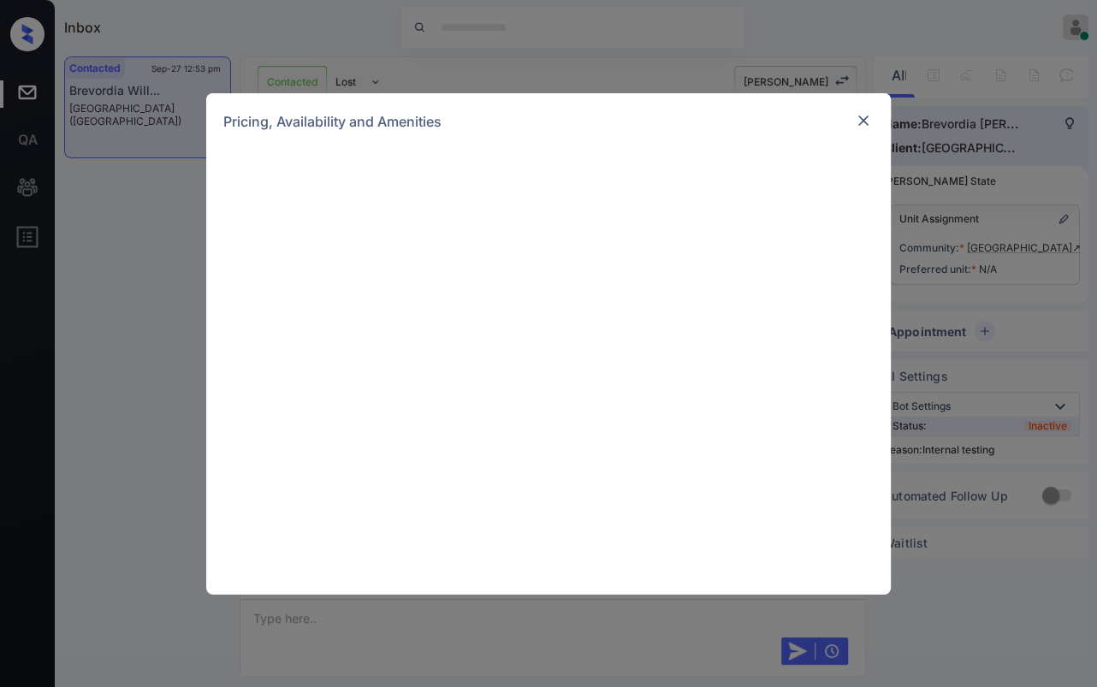
scroll to position [3430, 0]
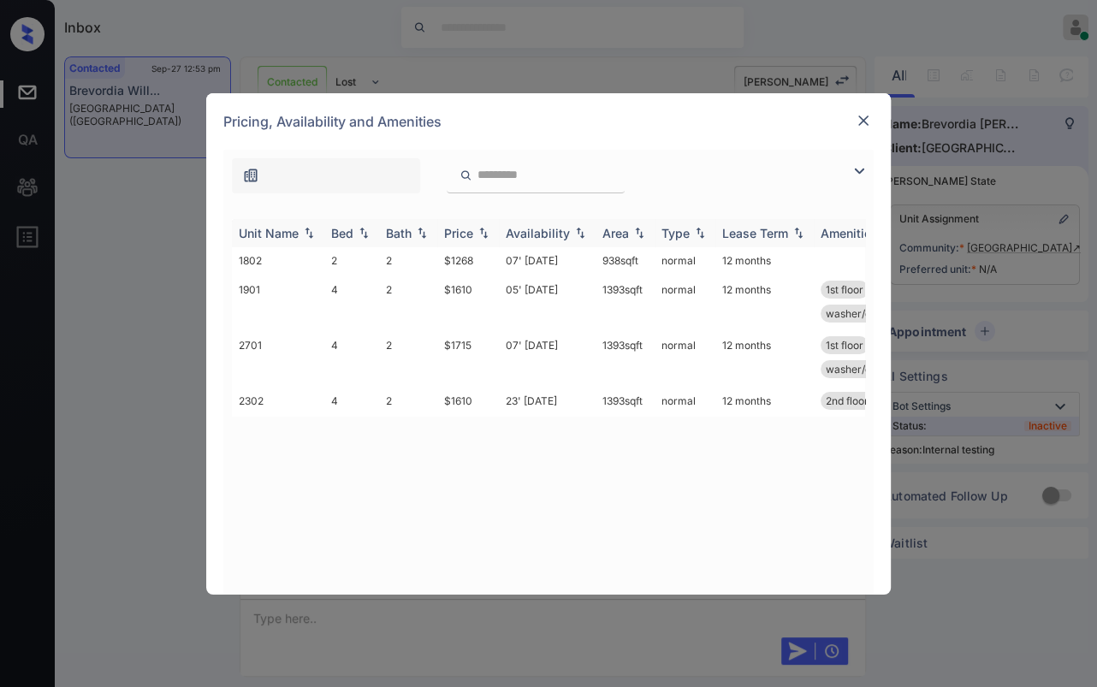
click at [339, 234] on div "Bed" at bounding box center [342, 233] width 22 height 15
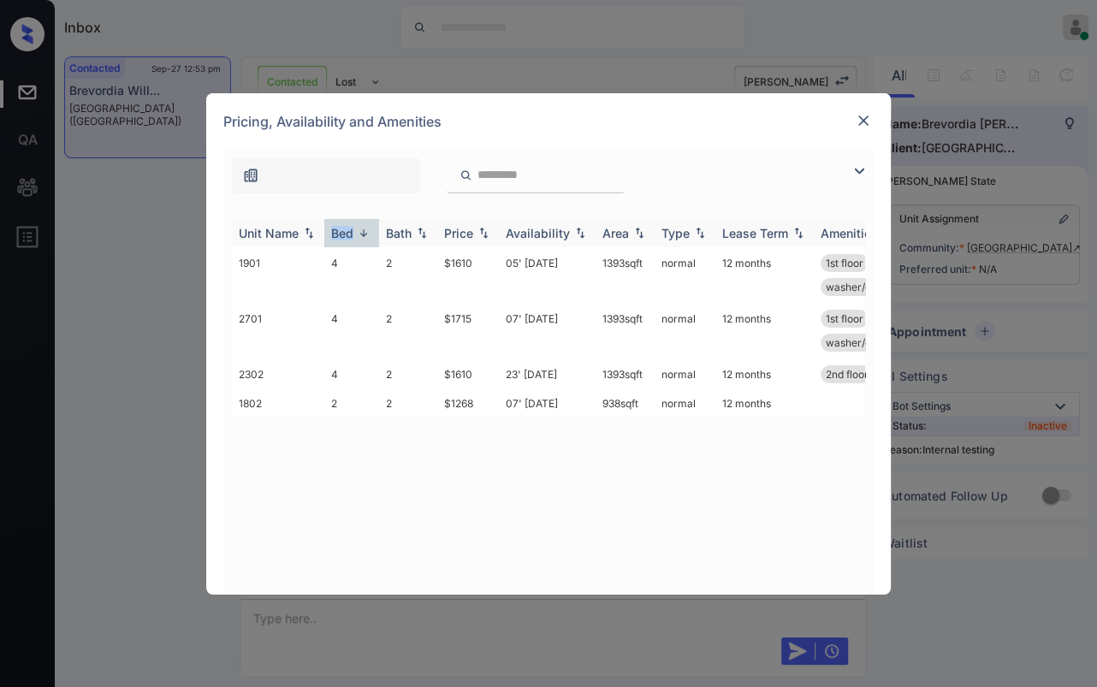
click at [339, 234] on div "Bed" at bounding box center [342, 233] width 22 height 15
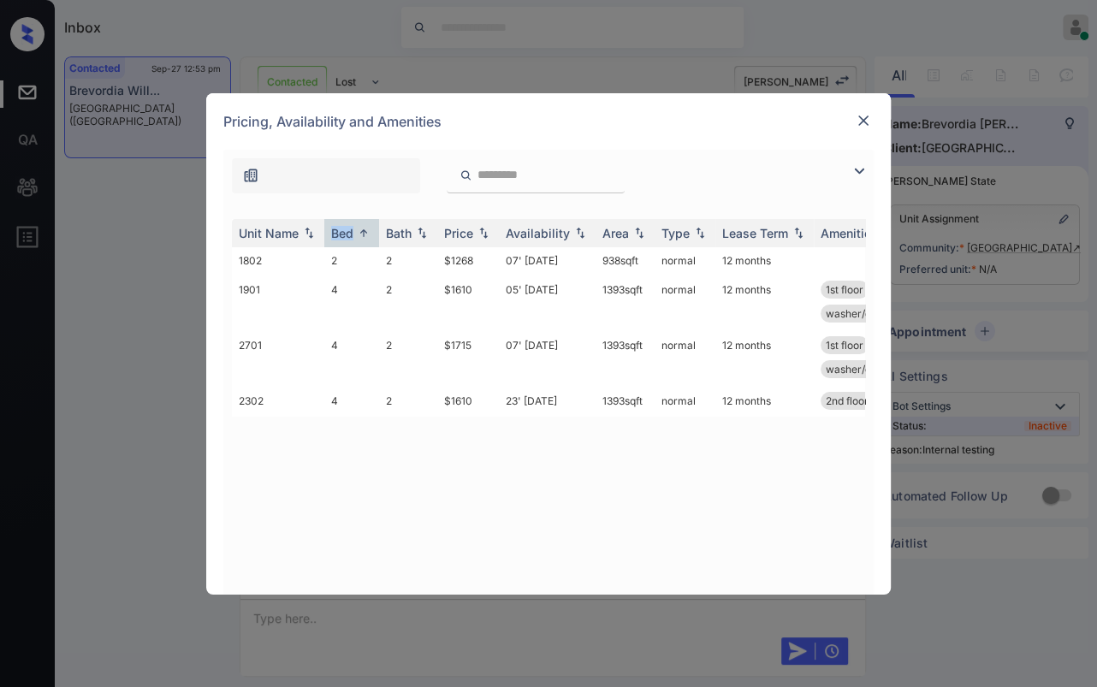
click at [866, 120] on img at bounding box center [863, 120] width 17 height 17
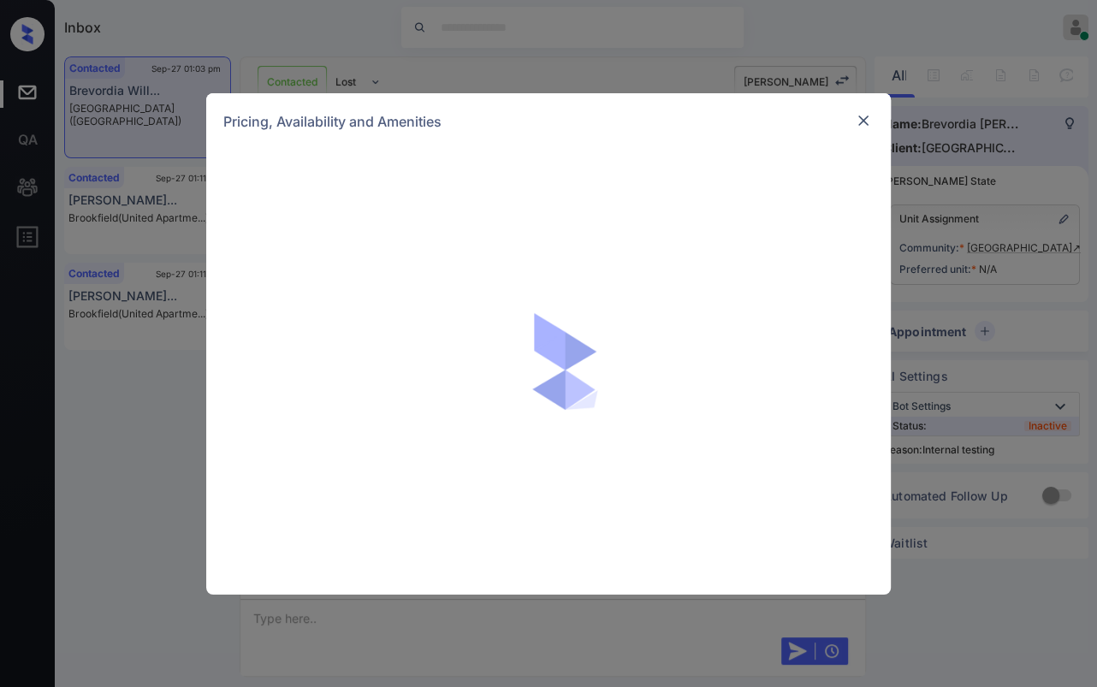
scroll to position [4093, 0]
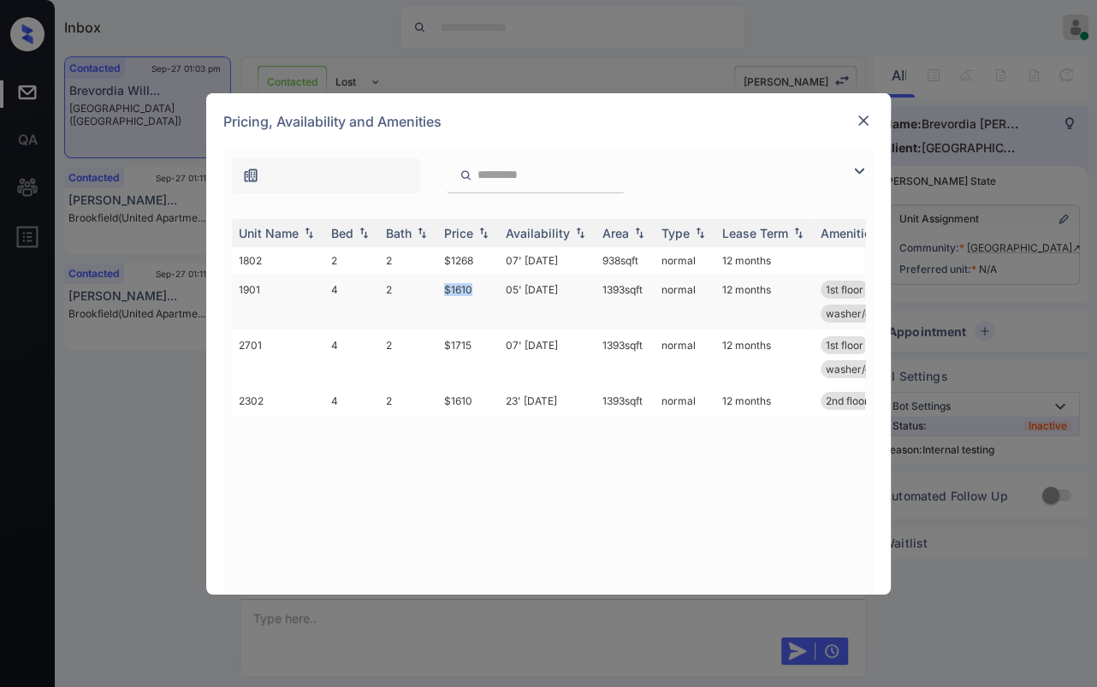
drag, startPoint x: 445, startPoint y: 287, endPoint x: 494, endPoint y: 287, distance: 48.8
click at [494, 287] on td "$1610" at bounding box center [468, 302] width 62 height 56
copy td "$1610"
click at [862, 127] on img at bounding box center [863, 120] width 17 height 17
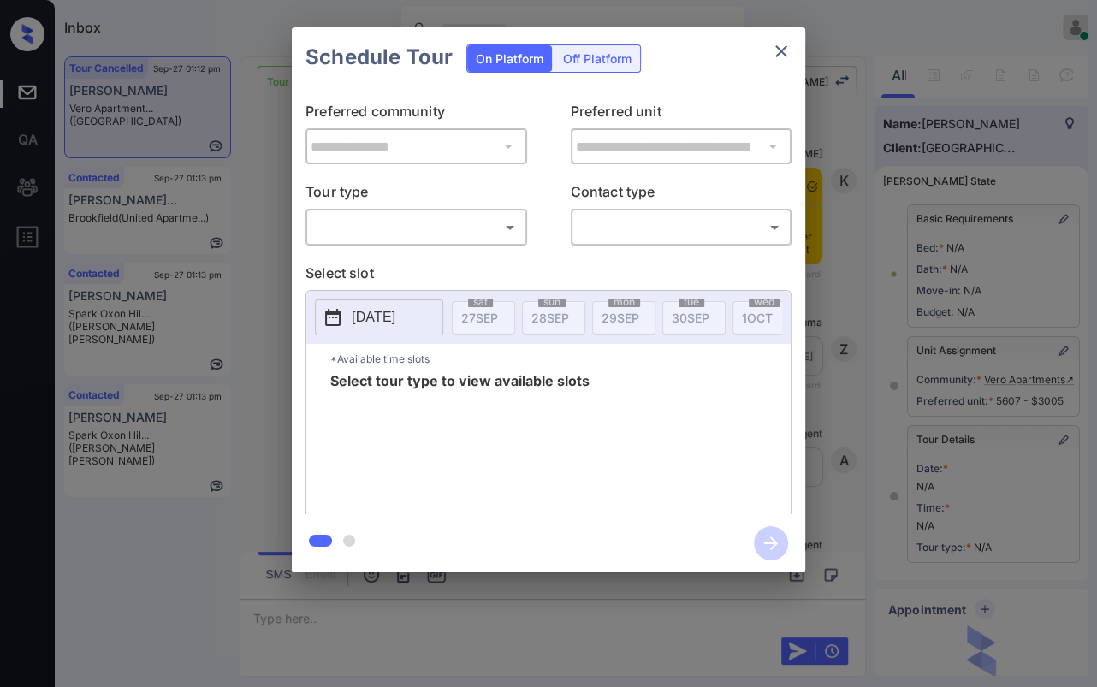
scroll to position [165, 0]
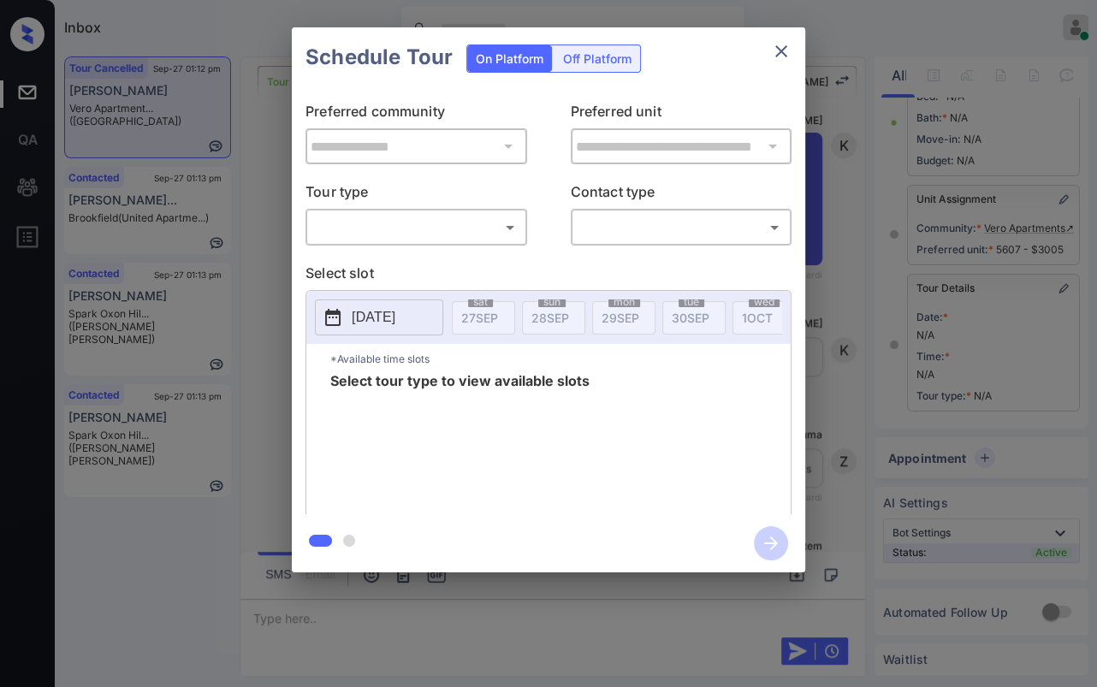
click at [419, 234] on body "Inbox Danielle Dela Cruz Online Set yourself offline Set yourself on break Prof…" at bounding box center [548, 343] width 1097 height 687
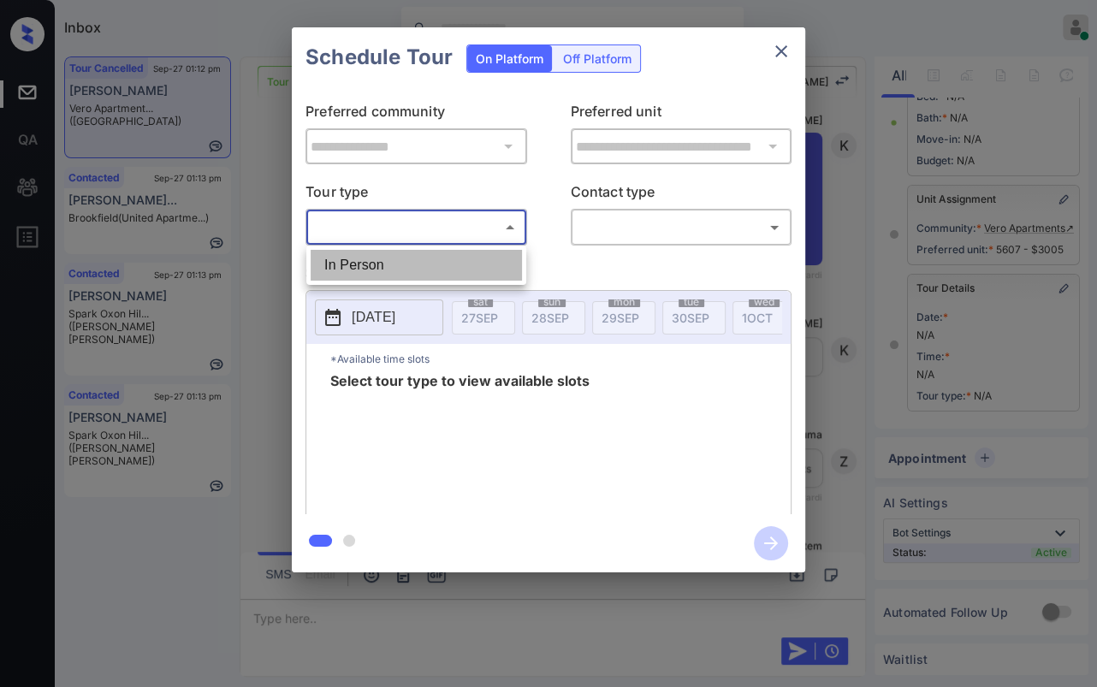
click at [374, 255] on li "In Person" at bounding box center [416, 265] width 211 height 31
type input "********"
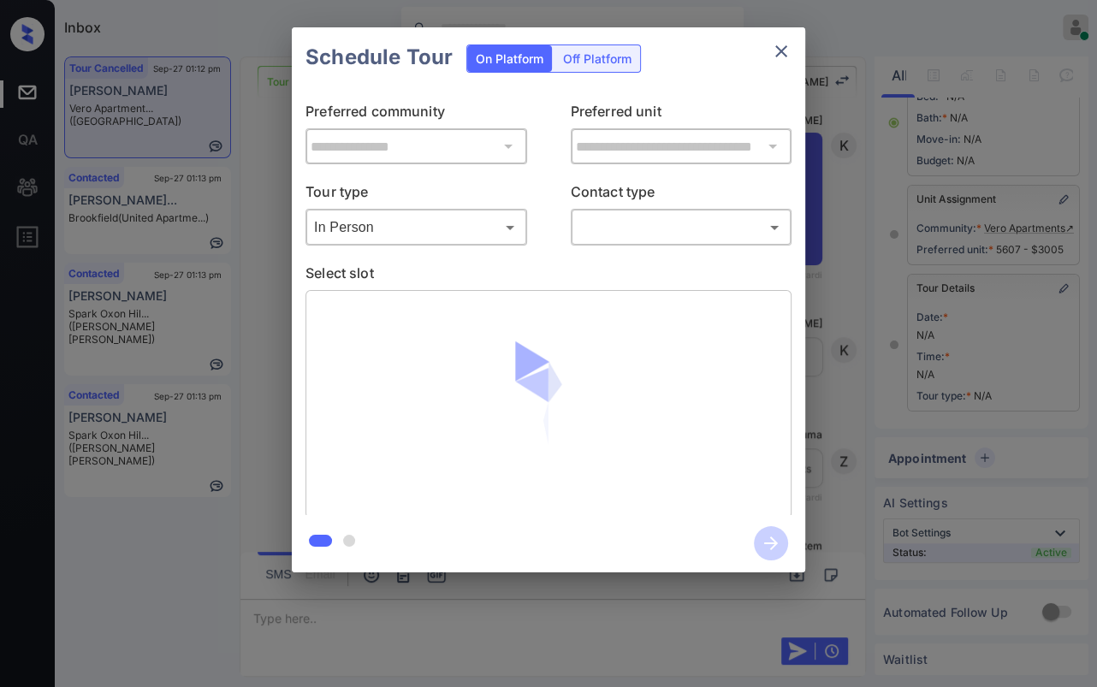
click at [650, 237] on body "Inbox Danielle Dela Cruz Online Set yourself offline Set yourself on break Prof…" at bounding box center [548, 343] width 1097 height 687
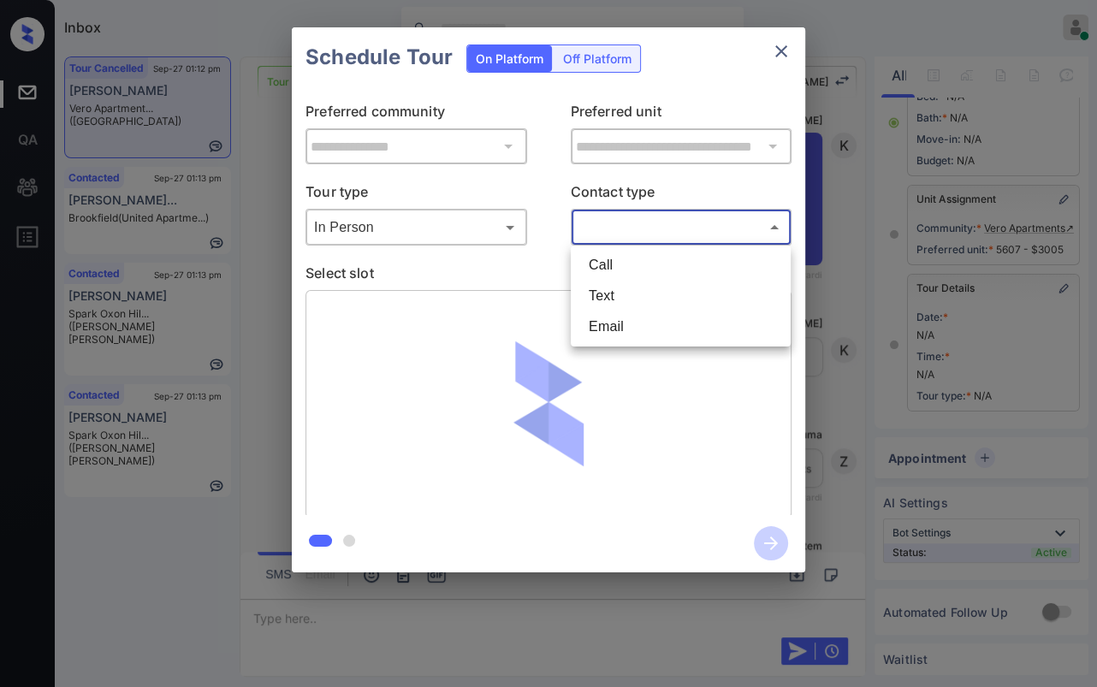
click at [606, 304] on li "Text" at bounding box center [680, 296] width 211 height 31
type input "****"
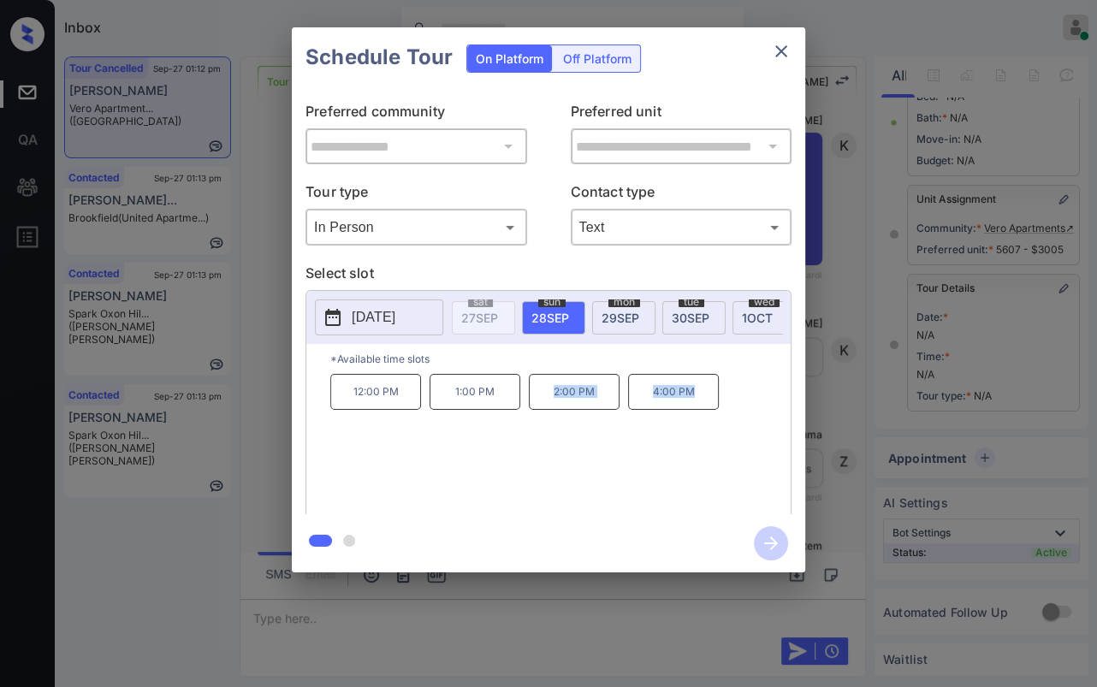
drag, startPoint x: 572, startPoint y: 406, endPoint x: 714, endPoint y: 406, distance: 142.0
click at [714, 406] on div "12:00 PM 1:00 PM 2:00 PM 4:00 PM" at bounding box center [560, 442] width 460 height 137
click at [775, 48] on icon "close" at bounding box center [781, 51] width 21 height 21
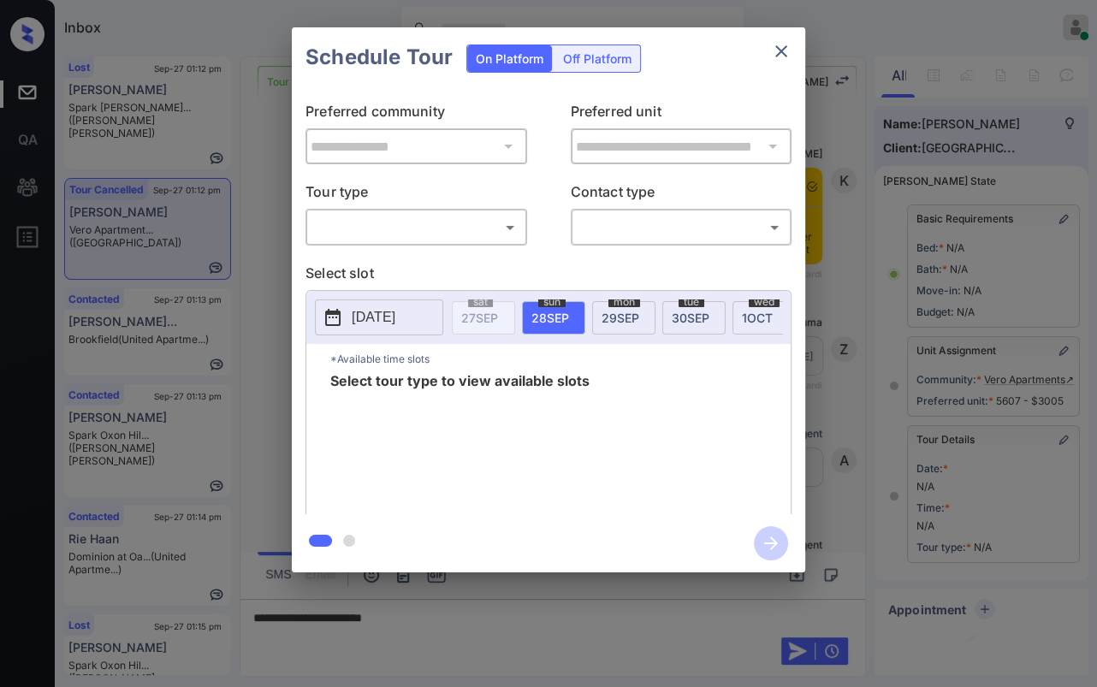
scroll to position [165, 0]
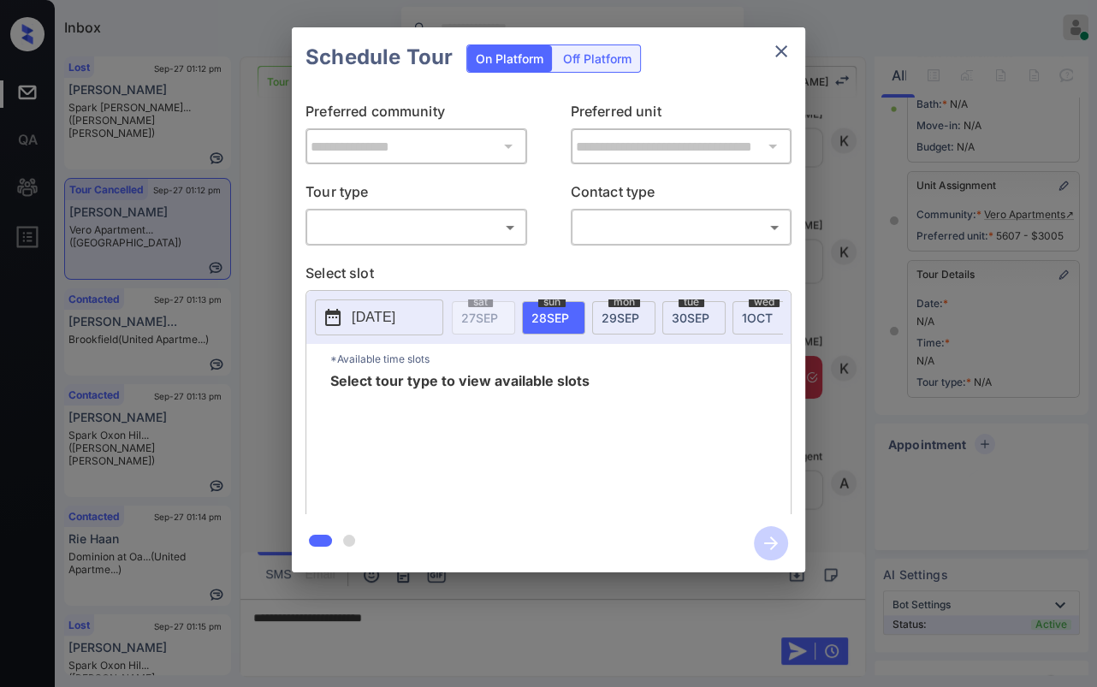
click at [424, 223] on body "Inbox Danielle Dela Cruz Online Set yourself offline Set yourself on break Prof…" at bounding box center [548, 343] width 1097 height 687
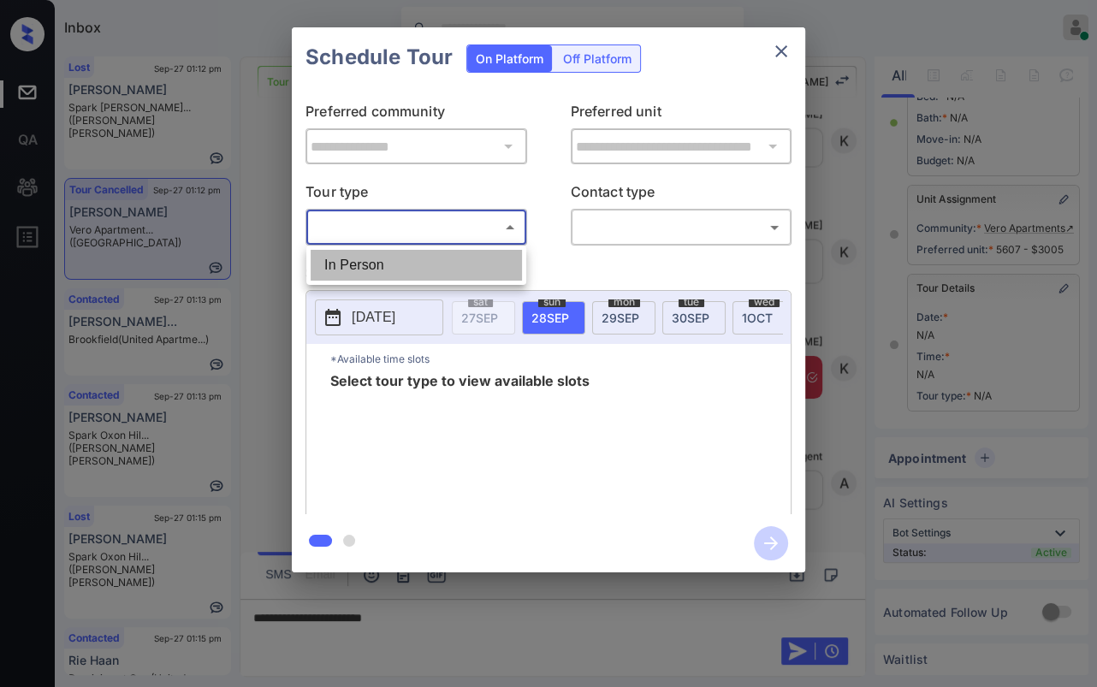
click at [392, 257] on li "In Person" at bounding box center [416, 265] width 211 height 31
type input "********"
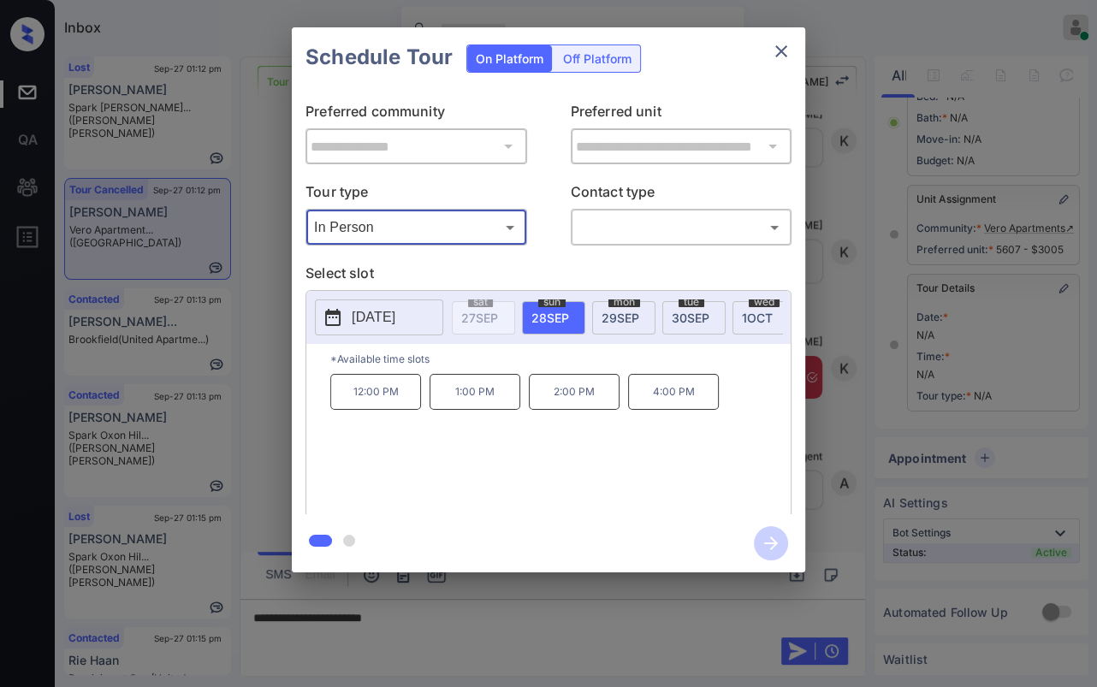
click at [787, 46] on icon "close" at bounding box center [781, 51] width 21 height 21
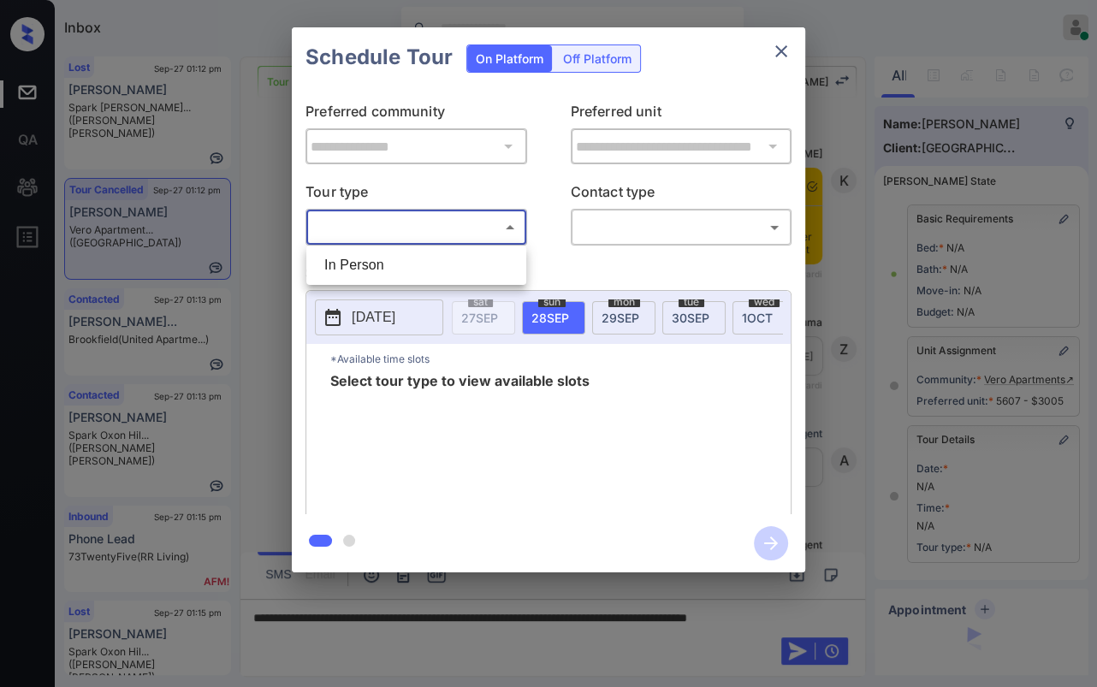
click at [366, 273] on li "In Person" at bounding box center [416, 265] width 211 height 31
type input "********"
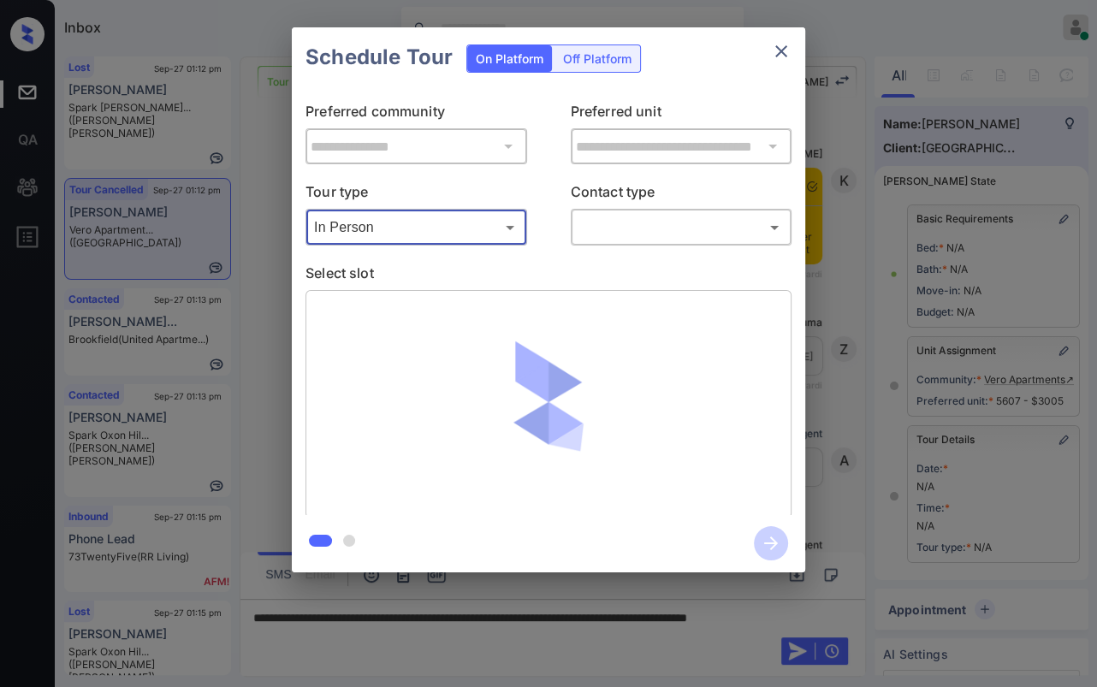
scroll to position [165, 0]
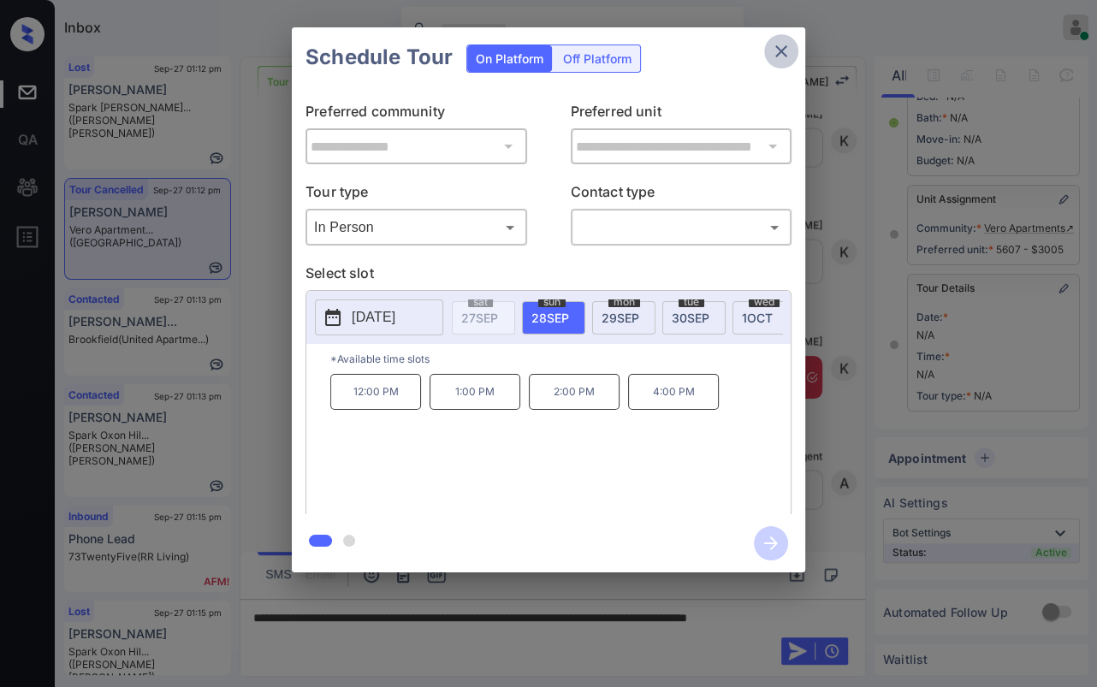
click at [780, 56] on icon "close" at bounding box center [781, 51] width 21 height 21
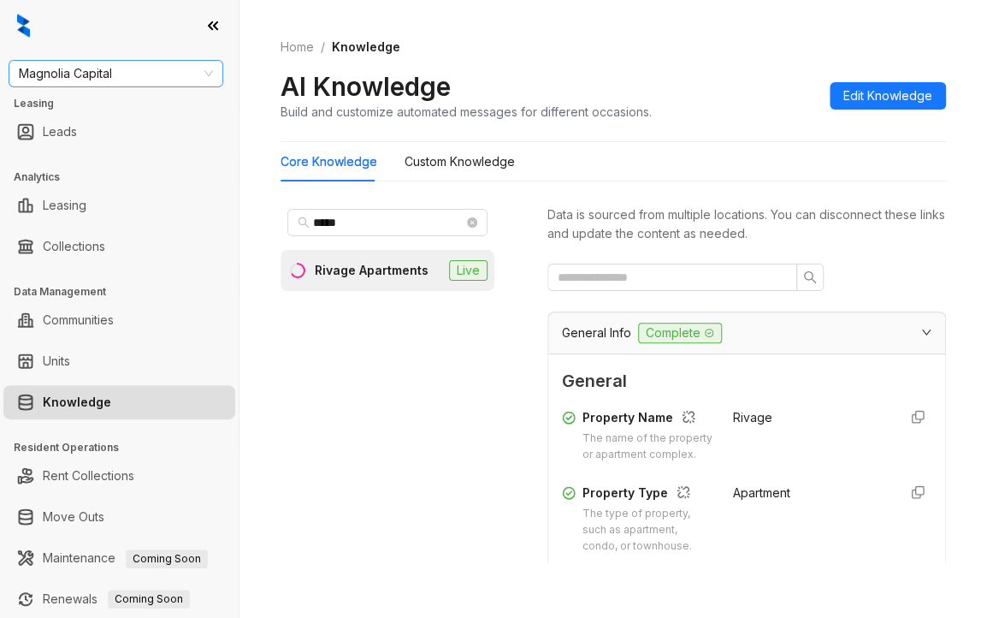
scroll to position [856, 0]
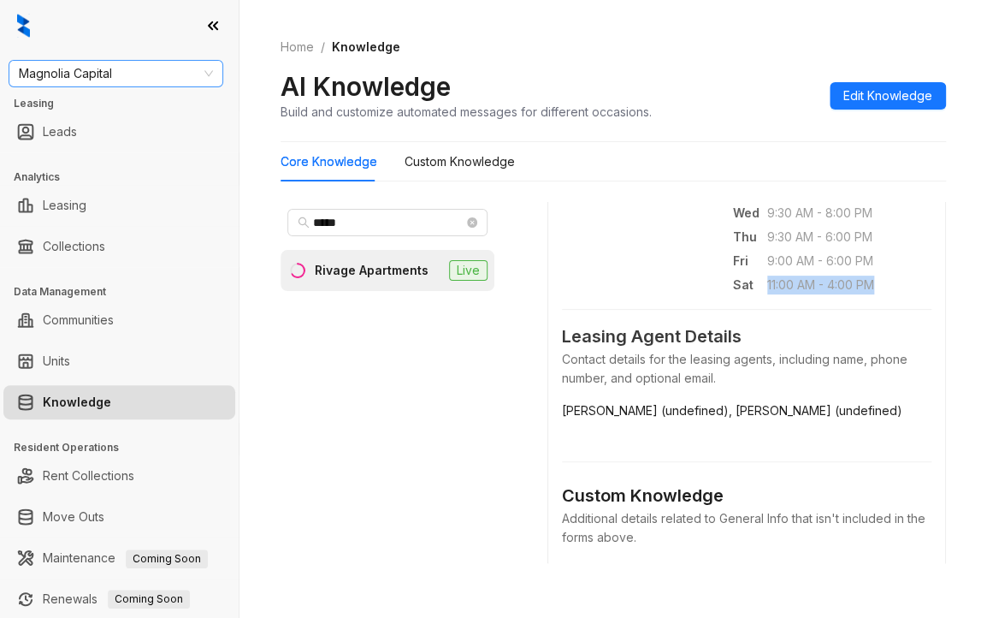
click at [131, 69] on span "Magnolia Capital" at bounding box center [116, 74] width 194 height 26
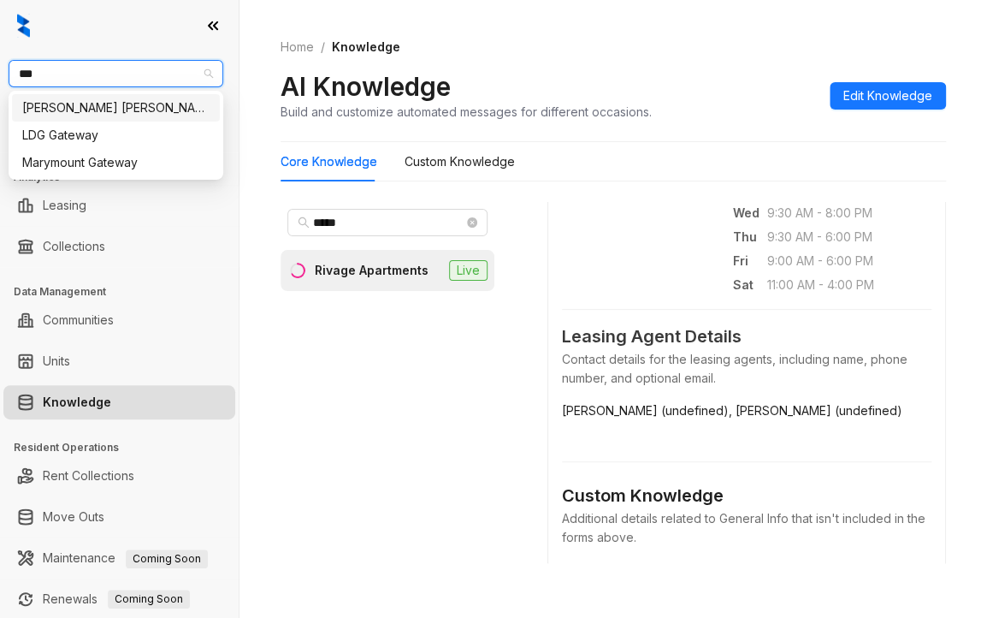
type input "****"
click at [31, 99] on div "[PERSON_NAME] [PERSON_NAME]" at bounding box center [115, 107] width 187 height 19
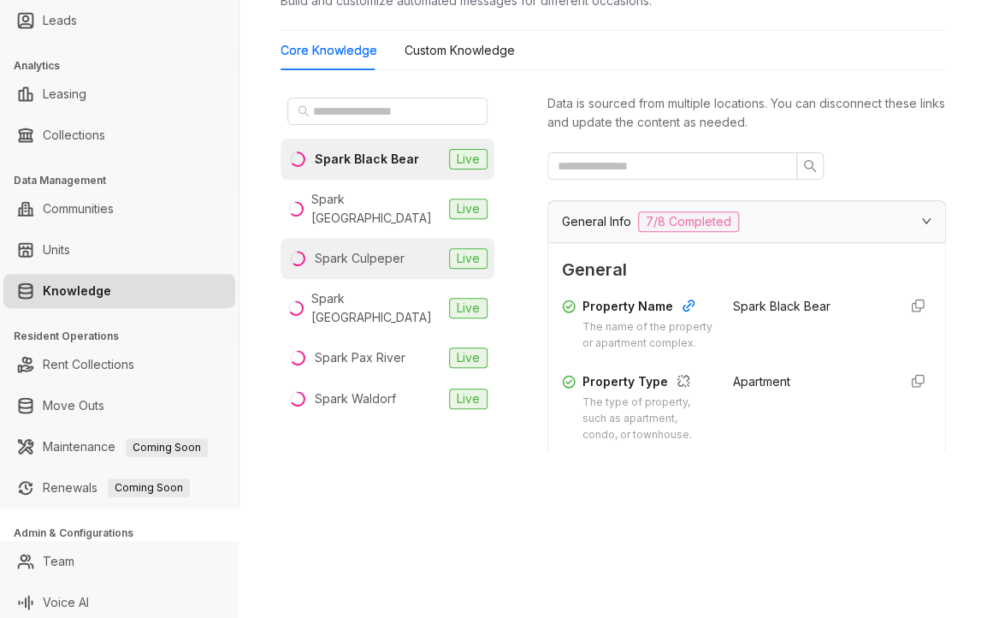
scroll to position [116, 0]
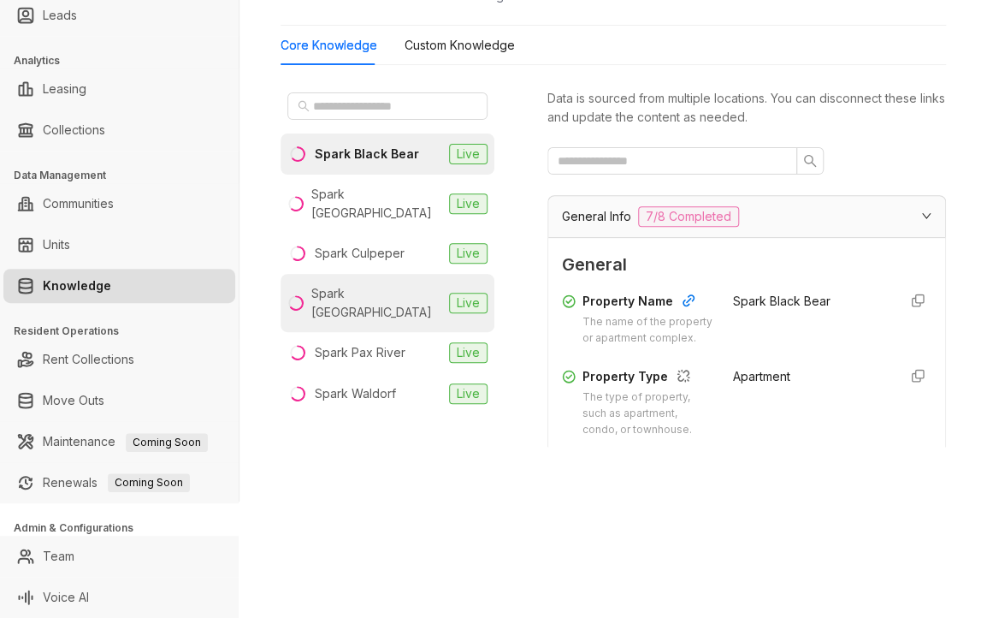
click at [376, 284] on div "Spark Oxon Hill" at bounding box center [376, 303] width 131 height 38
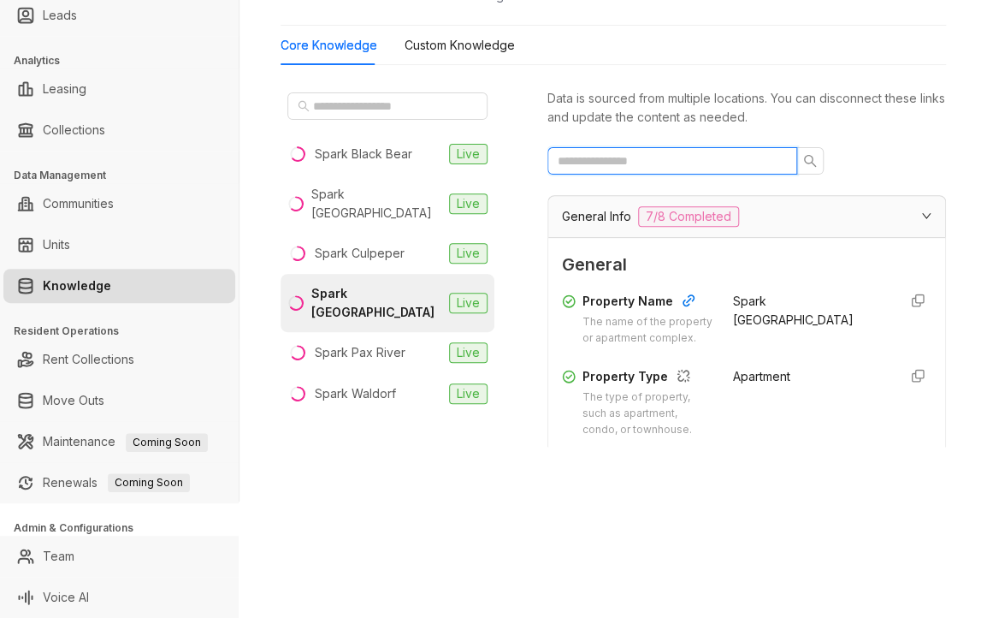
click at [655, 169] on input "text" at bounding box center [666, 160] width 216 height 19
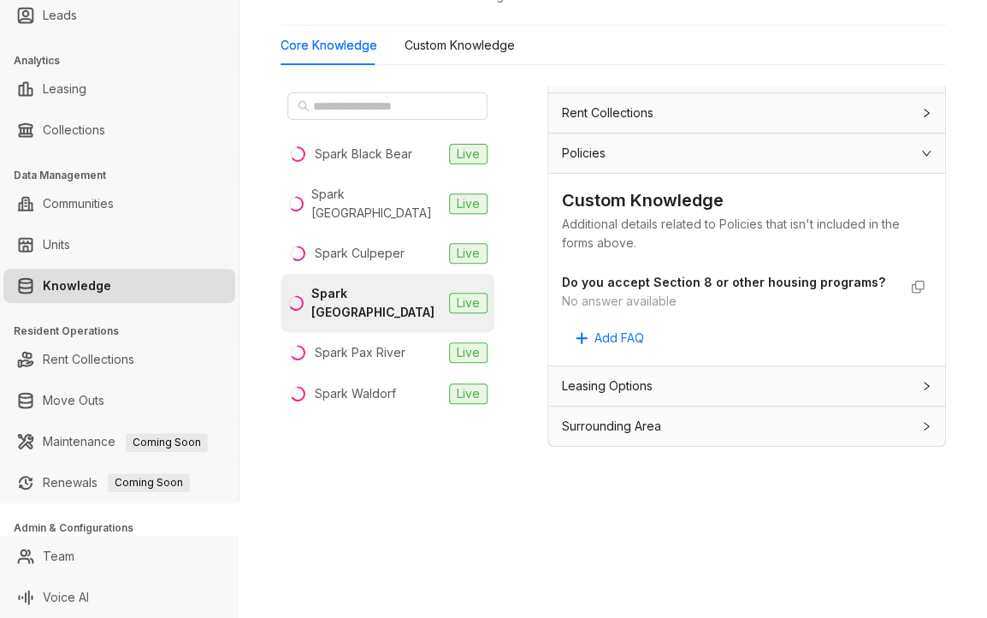
scroll to position [54, 0]
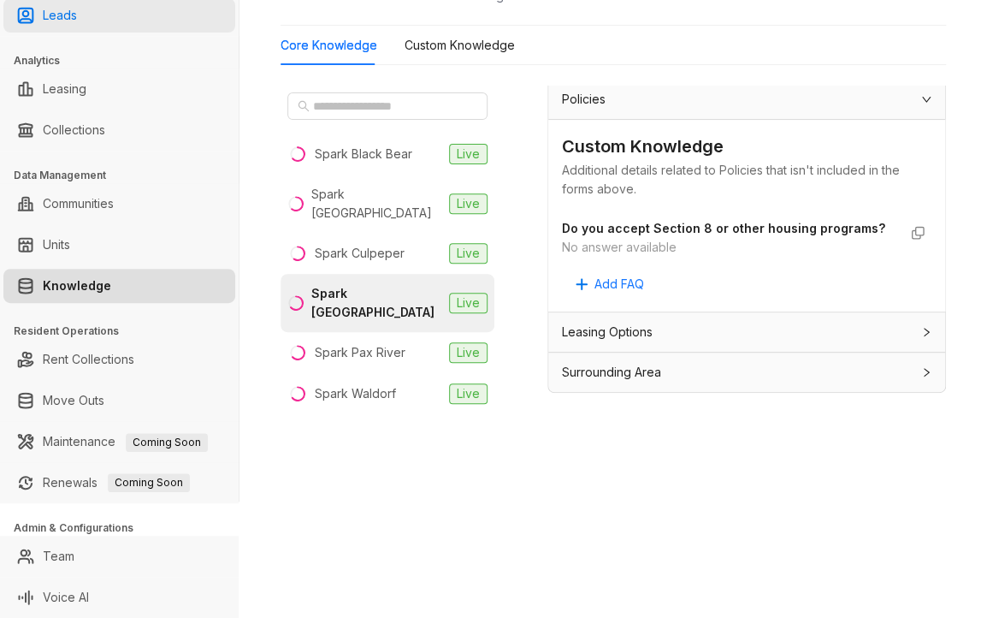
type input "*******"
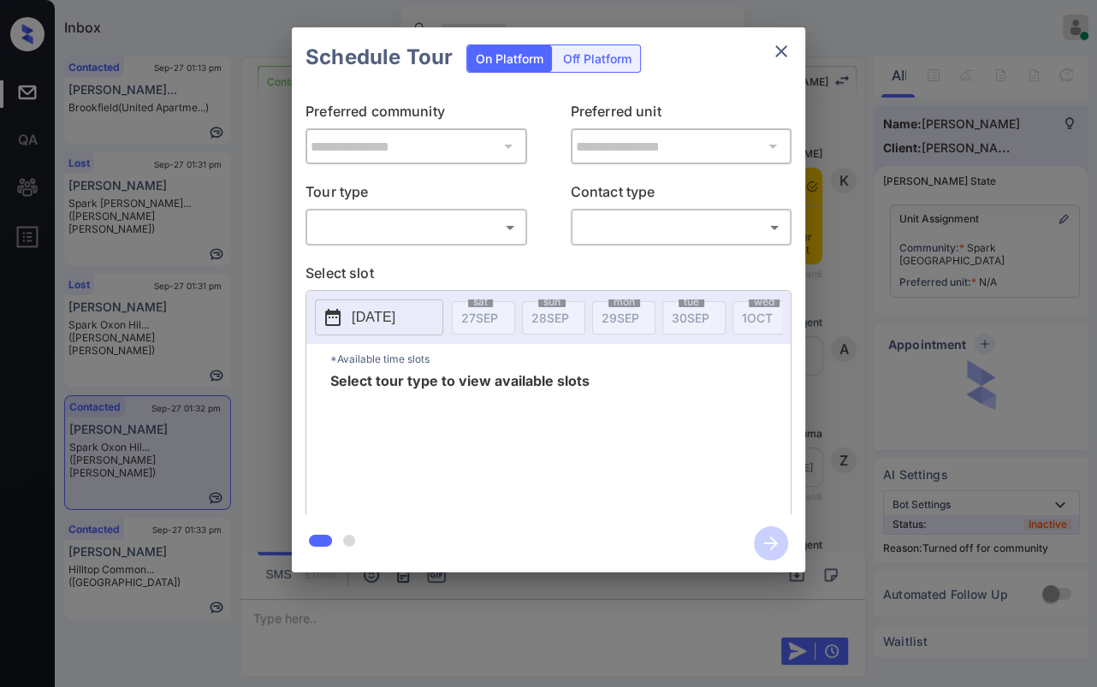
scroll to position [1943, 0]
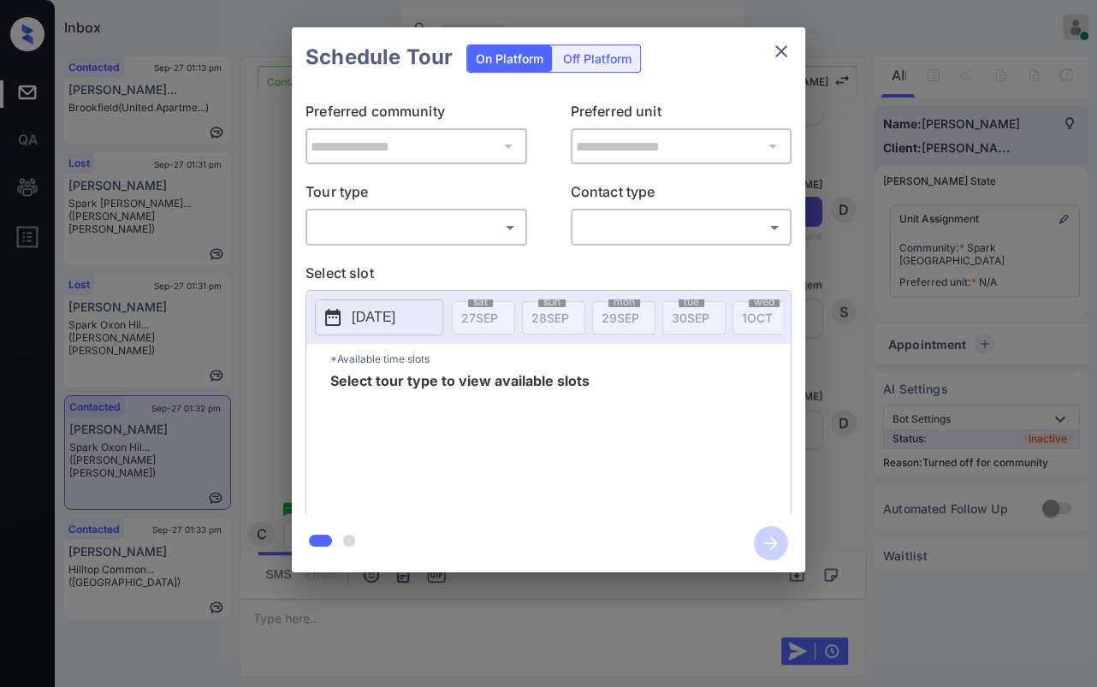
click at [438, 218] on body "Inbox Danielle Dela Cruz Online Set yourself offline Set yourself on break Prof…" at bounding box center [548, 343] width 1097 height 687
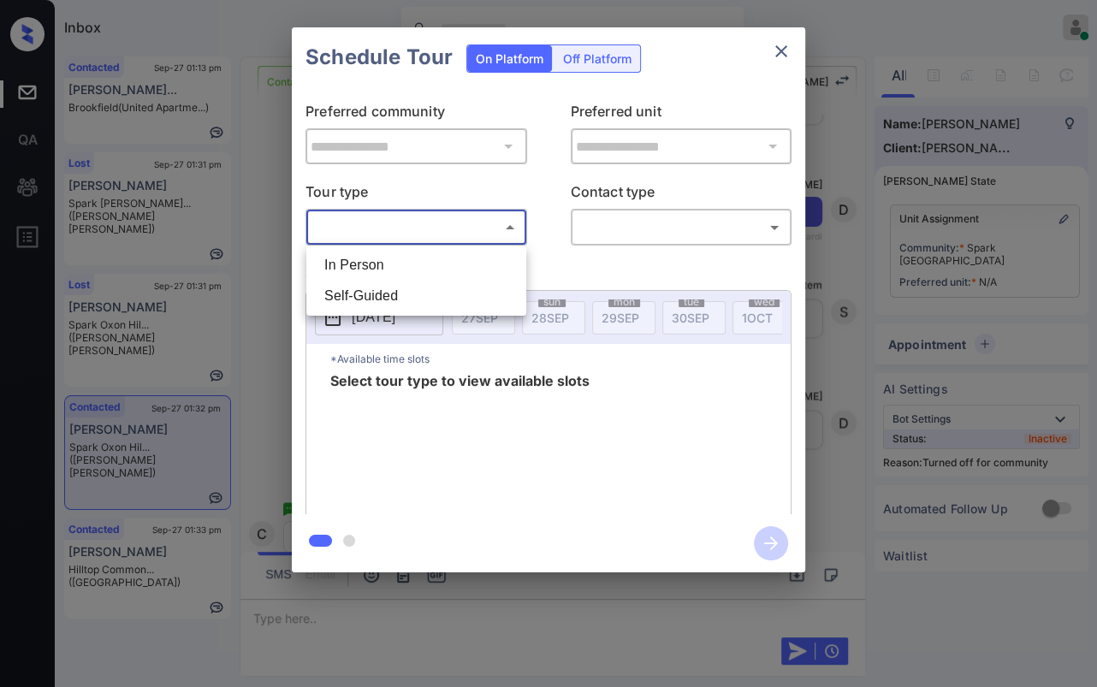
click at [364, 261] on li "In Person" at bounding box center [416, 265] width 211 height 31
type input "********"
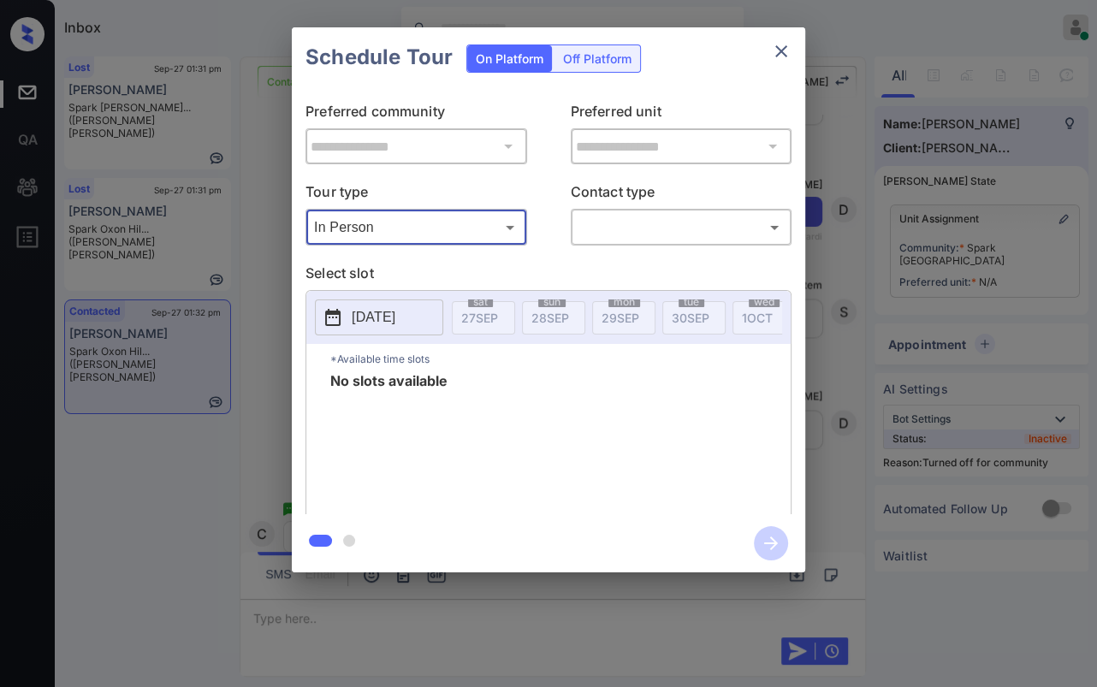
click at [779, 54] on icon "close" at bounding box center [781, 51] width 21 height 21
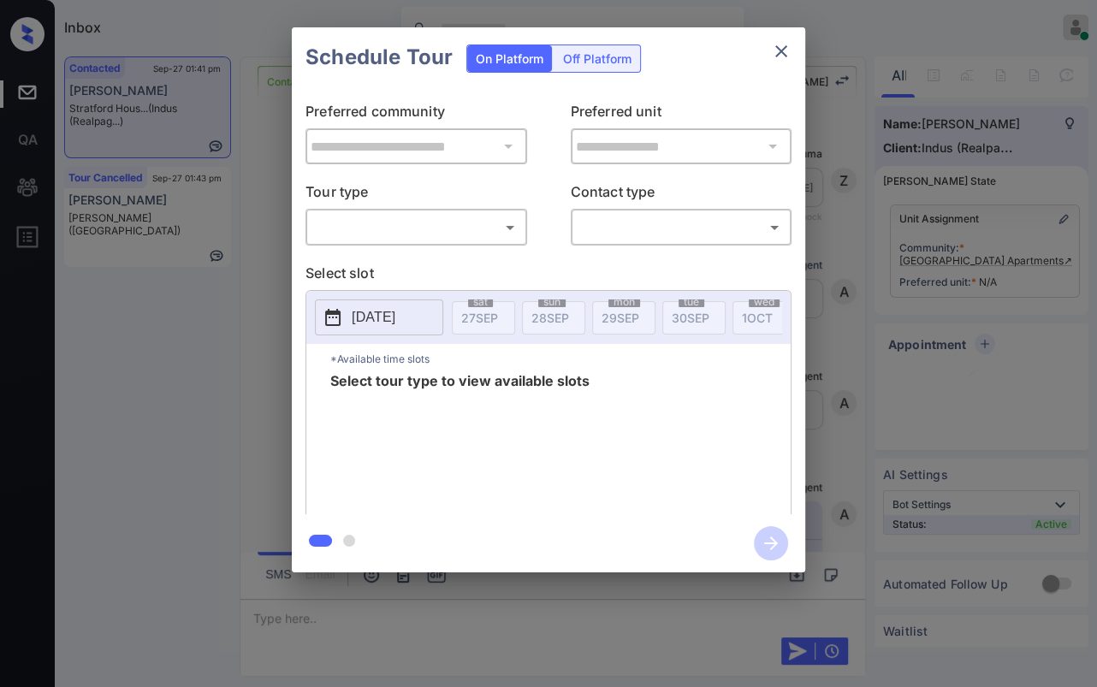
scroll to position [1987, 0]
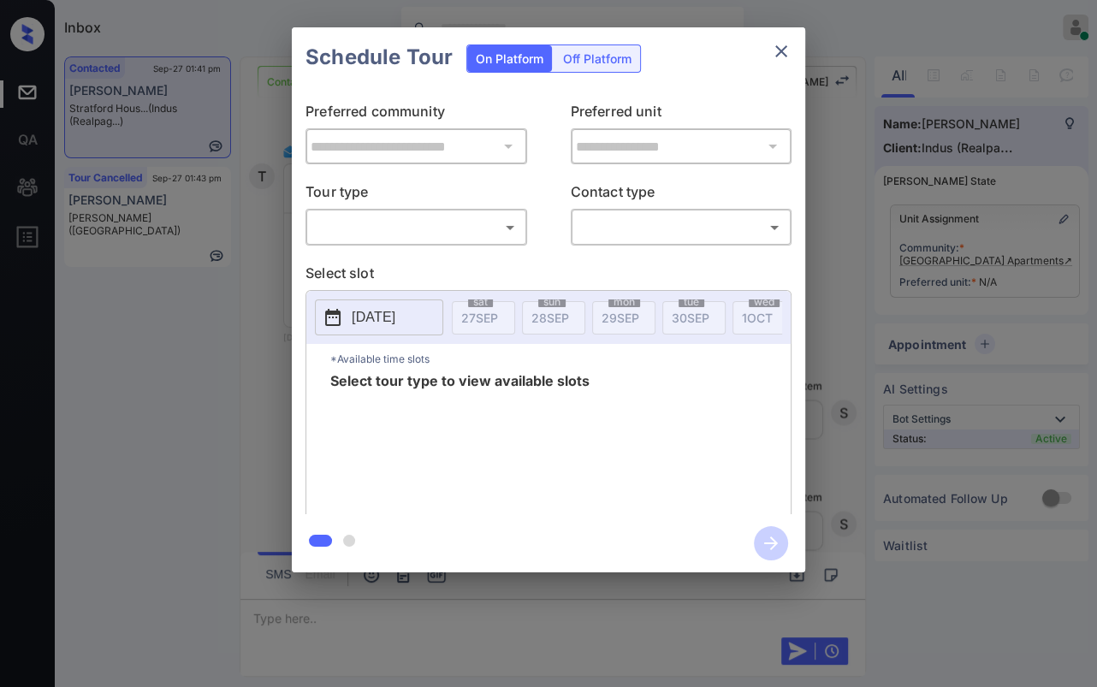
click at [405, 215] on body "Inbox [PERSON_NAME] [PERSON_NAME] Online Set yourself offline Set yourself on b…" at bounding box center [548, 343] width 1097 height 687
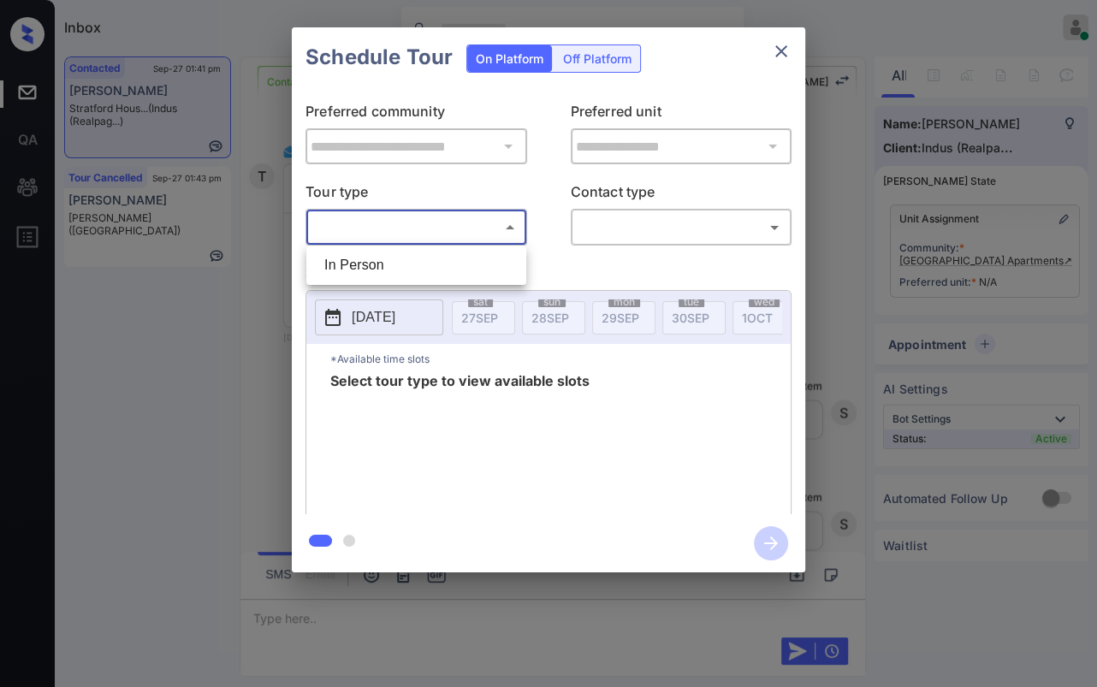
click at [354, 254] on li "In Person" at bounding box center [416, 265] width 211 height 31
type input "********"
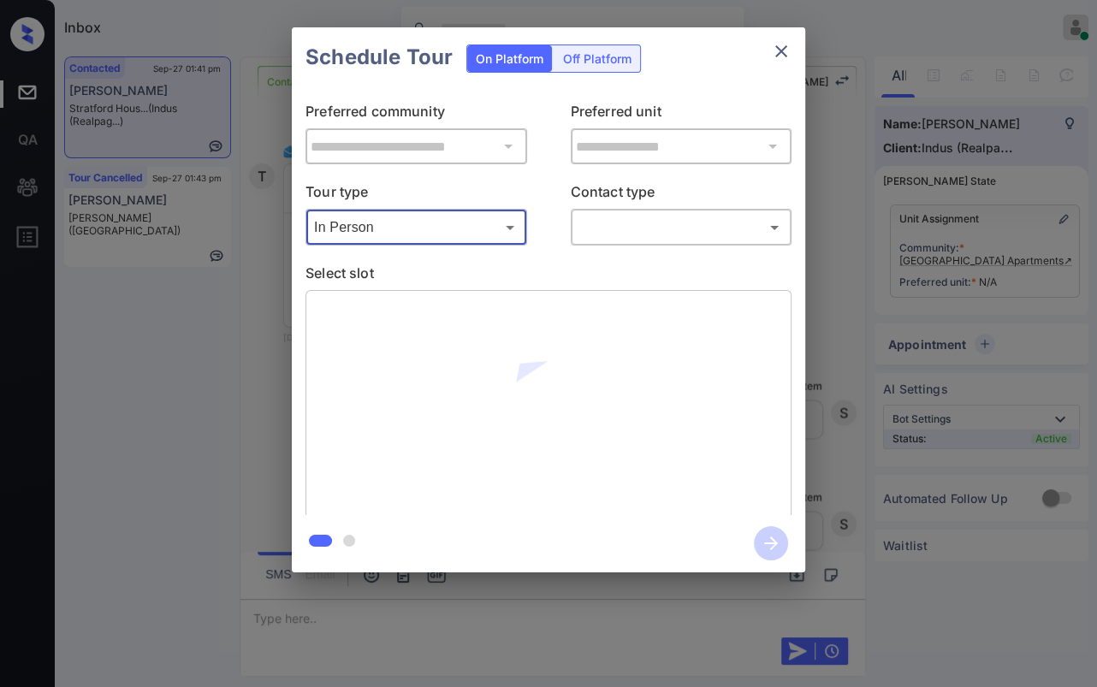
click at [643, 220] on body "Inbox [PERSON_NAME] [PERSON_NAME] Online Set yourself offline Set yourself on b…" at bounding box center [548, 343] width 1097 height 687
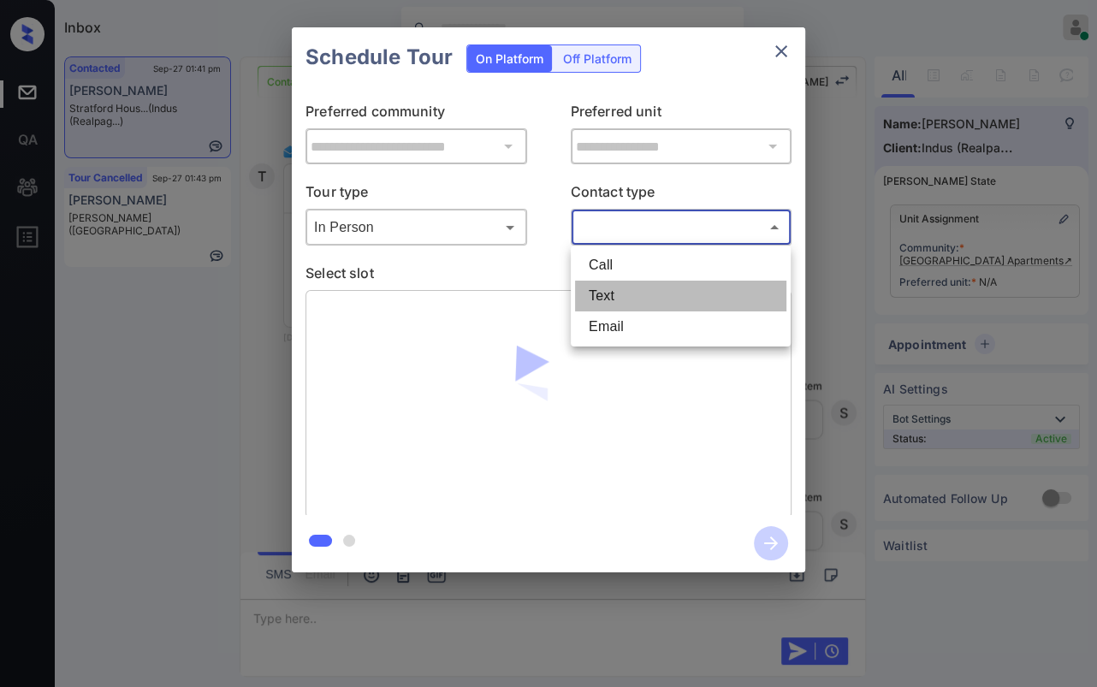
click at [617, 287] on li "Text" at bounding box center [680, 296] width 211 height 31
type input "****"
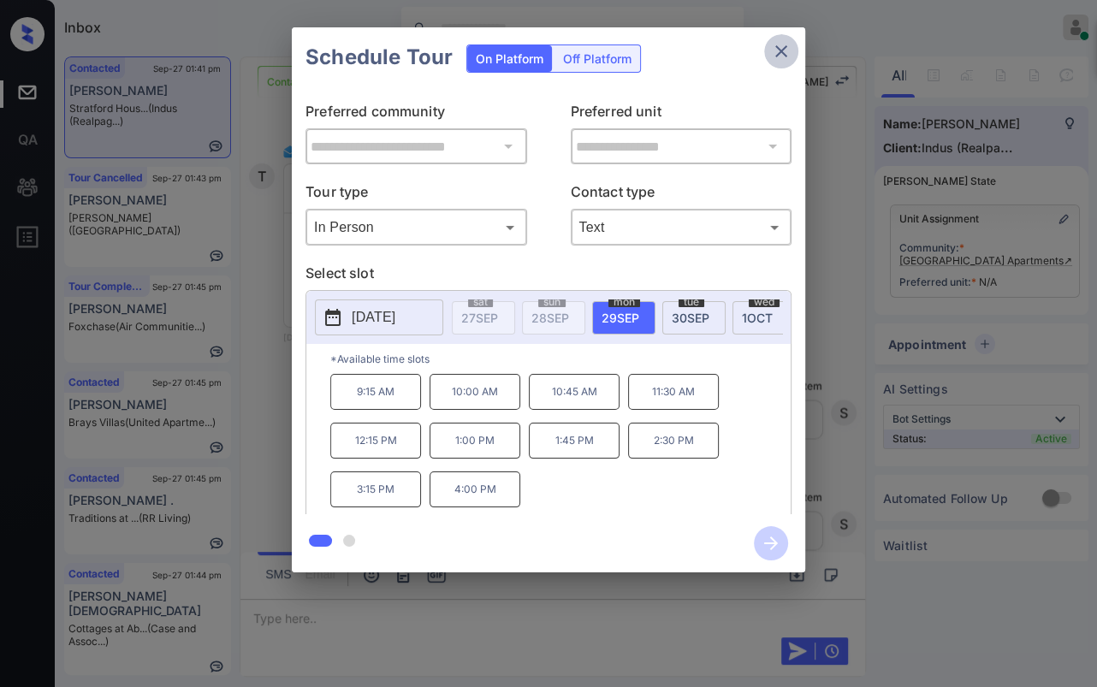
click at [782, 55] on icon "close" at bounding box center [781, 51] width 21 height 21
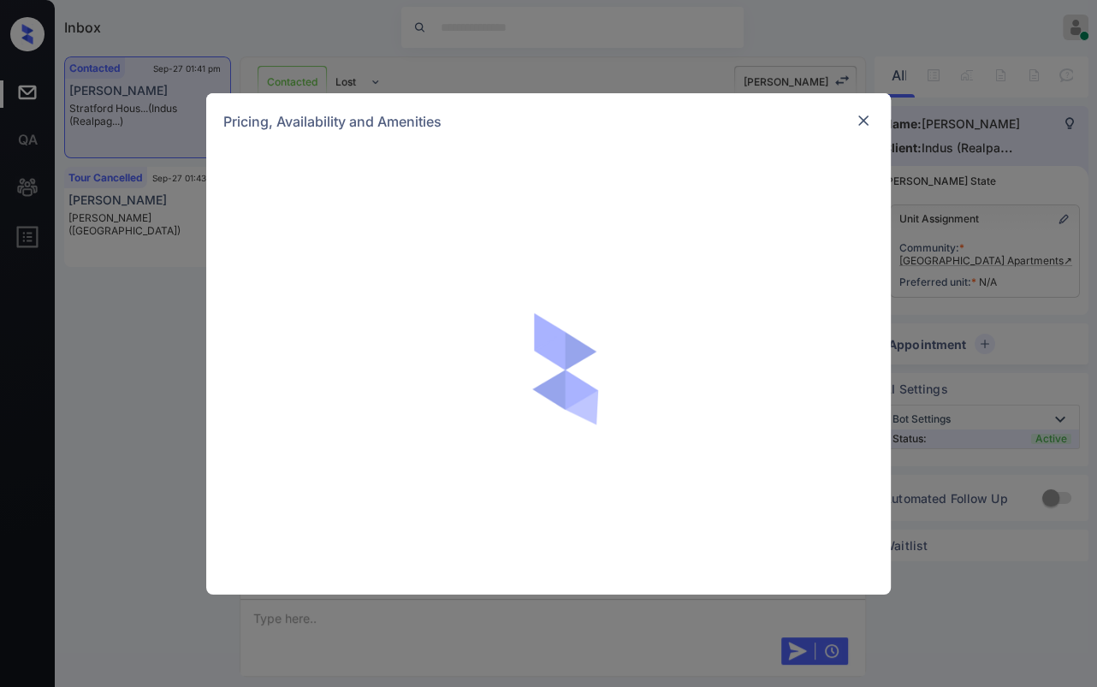
scroll to position [1987, 0]
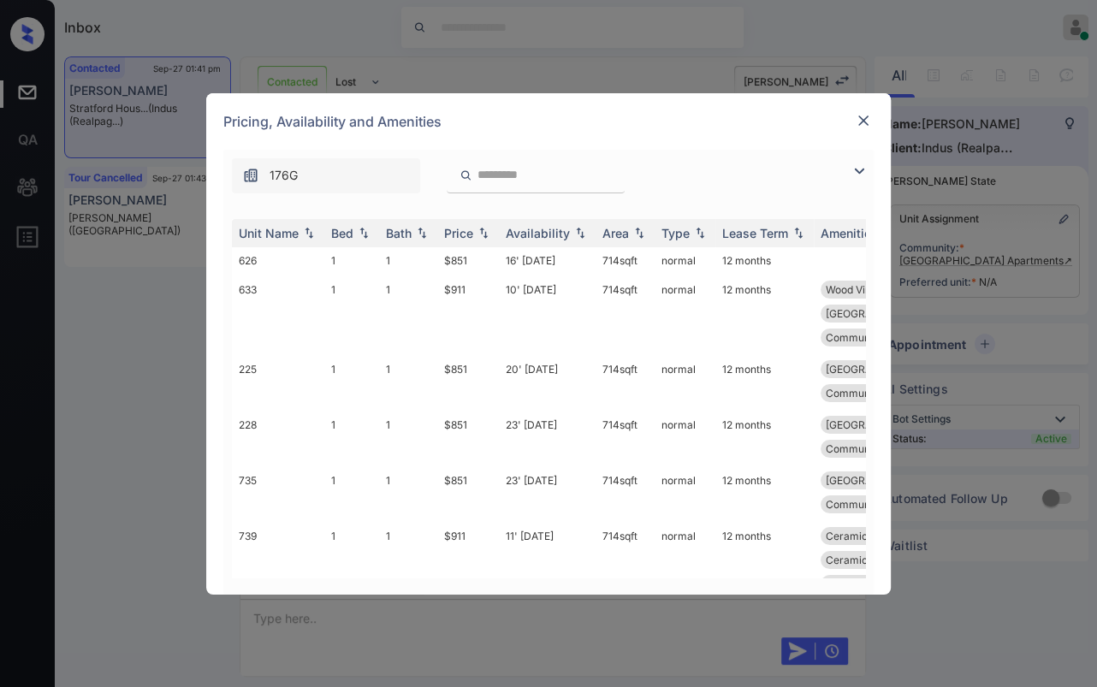
click at [857, 116] on img at bounding box center [863, 120] width 17 height 17
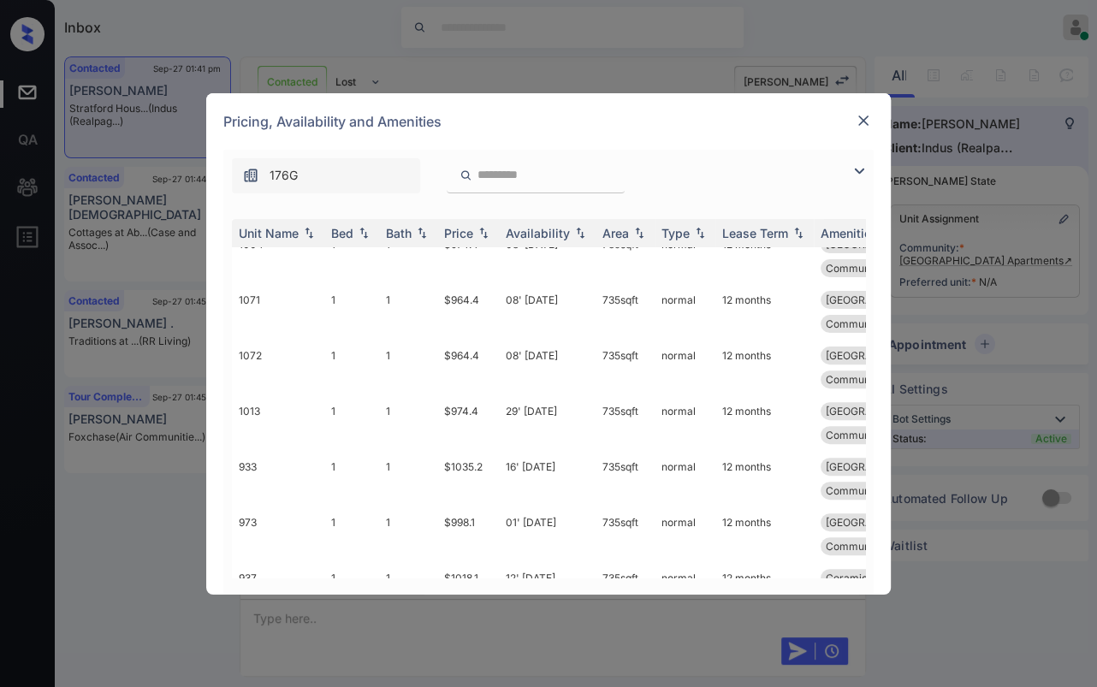
scroll to position [665, 0]
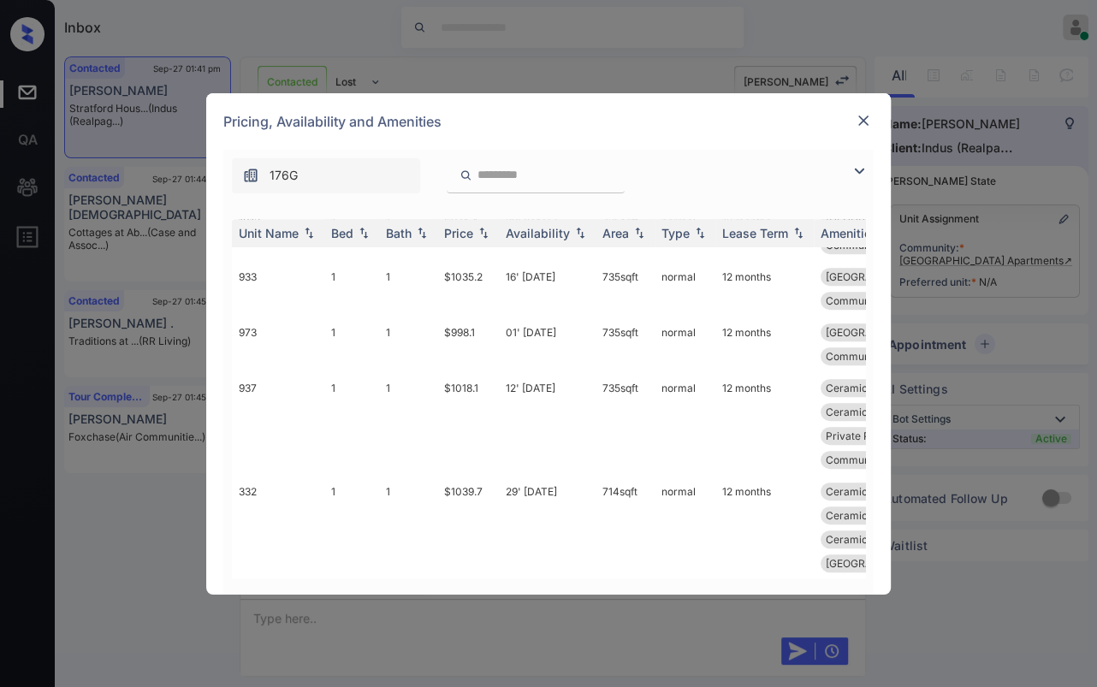
click at [864, 120] on img at bounding box center [863, 120] width 17 height 17
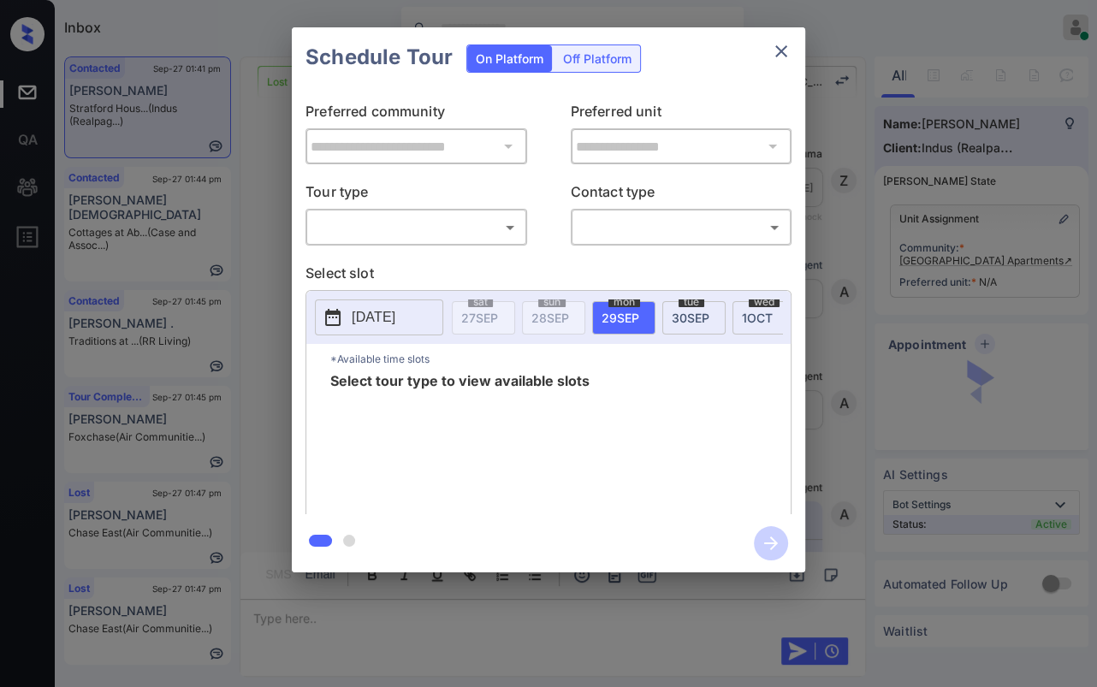
scroll to position [2888, 0]
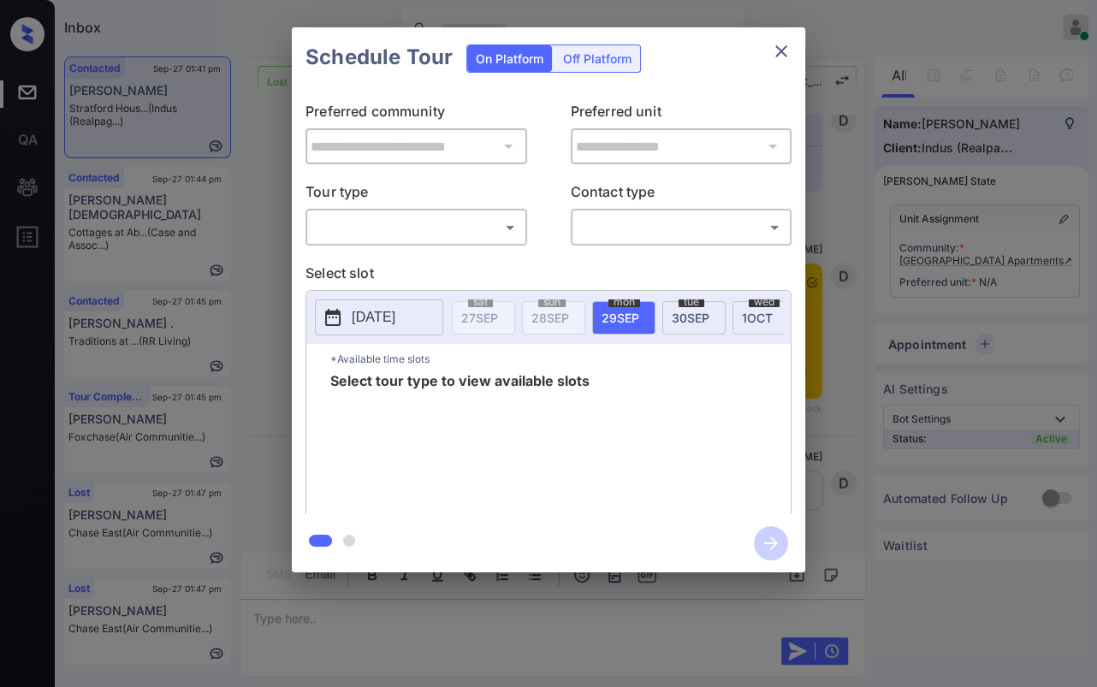
click at [779, 51] on icon "close" at bounding box center [781, 51] width 21 height 21
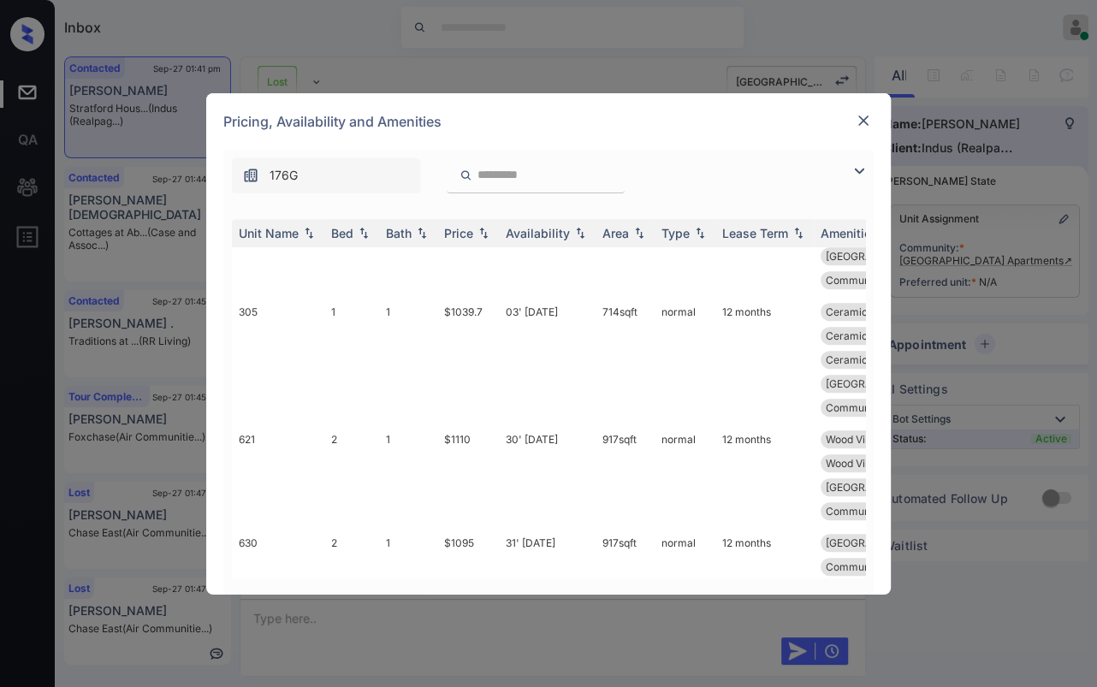
scroll to position [1229, 0]
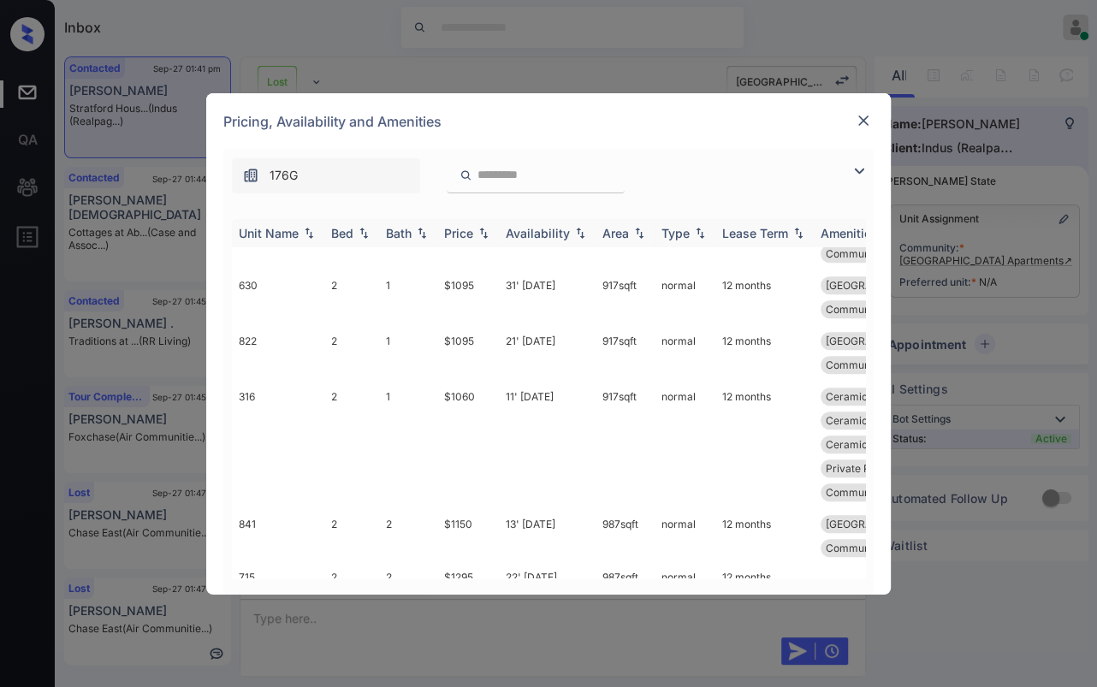
click at [338, 234] on div "Bed" at bounding box center [342, 233] width 22 height 15
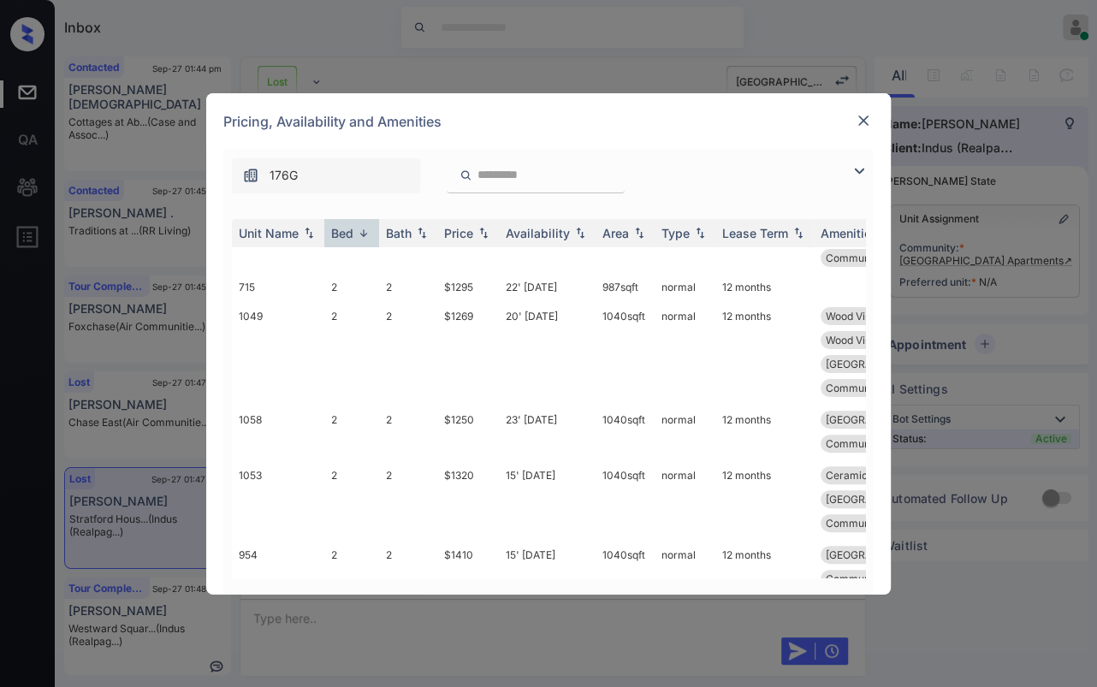
scroll to position [564, 0]
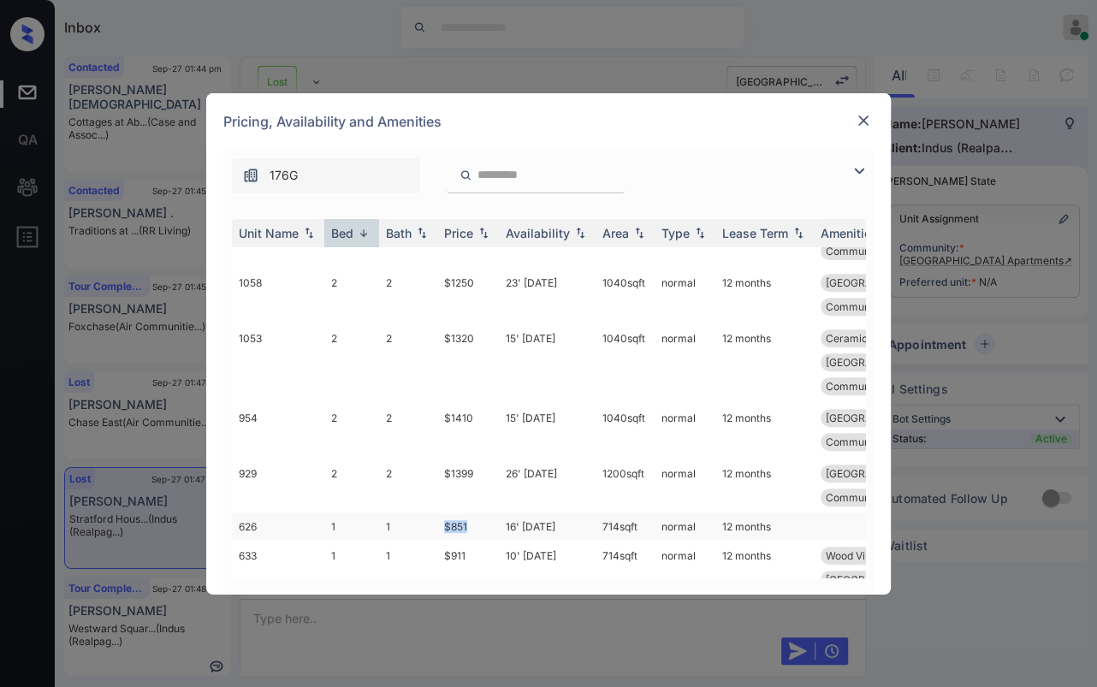
drag, startPoint x: 441, startPoint y: 358, endPoint x: 496, endPoint y: 358, distance: 55.6
click at [496, 513] on td "$851" at bounding box center [468, 526] width 62 height 27
copy td "$851"
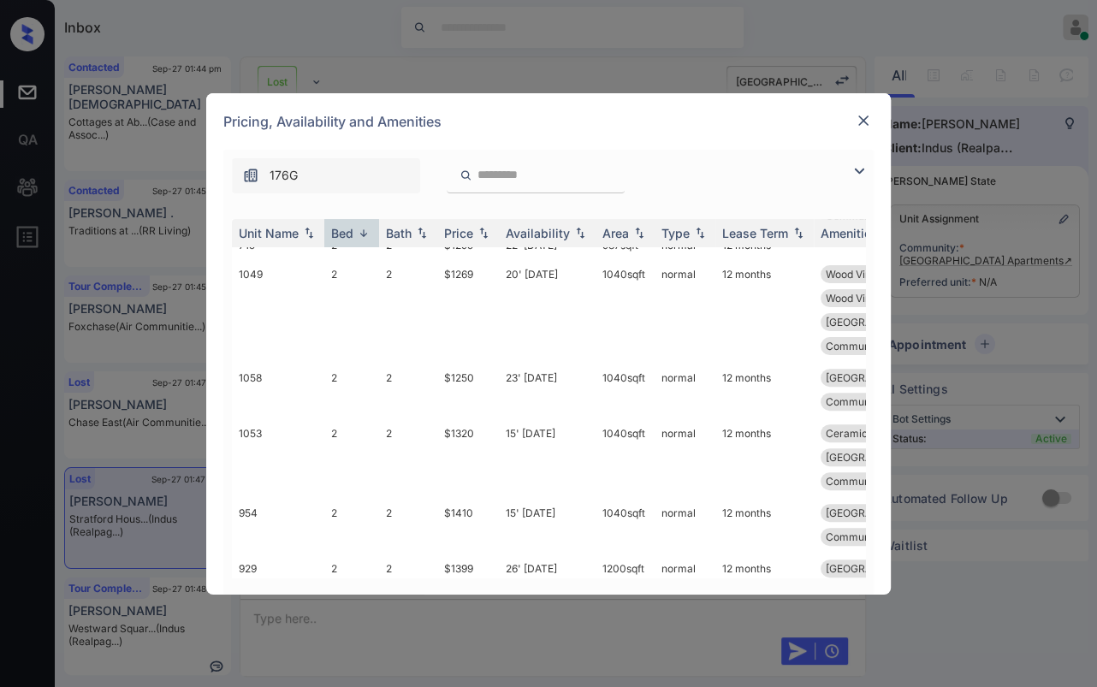
click at [863, 121] on img at bounding box center [863, 120] width 17 height 17
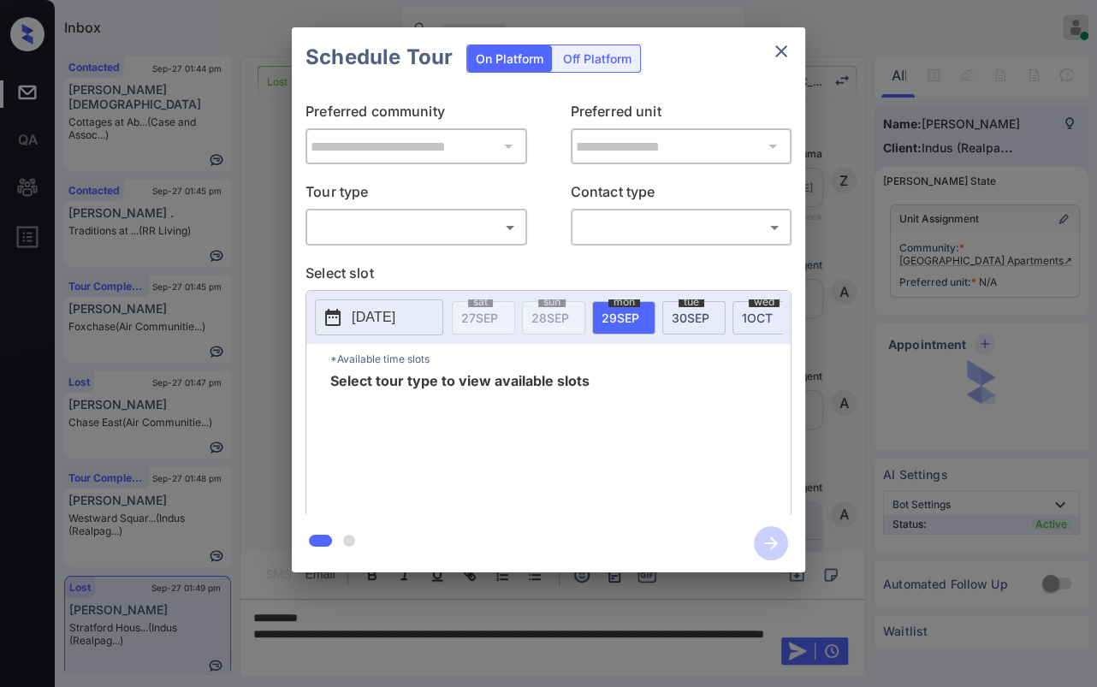
scroll to position [3236, 0]
click at [379, 229] on body "Inbox [PERSON_NAME] [PERSON_NAME] Online Set yourself offline Set yourself on b…" at bounding box center [548, 343] width 1097 height 687
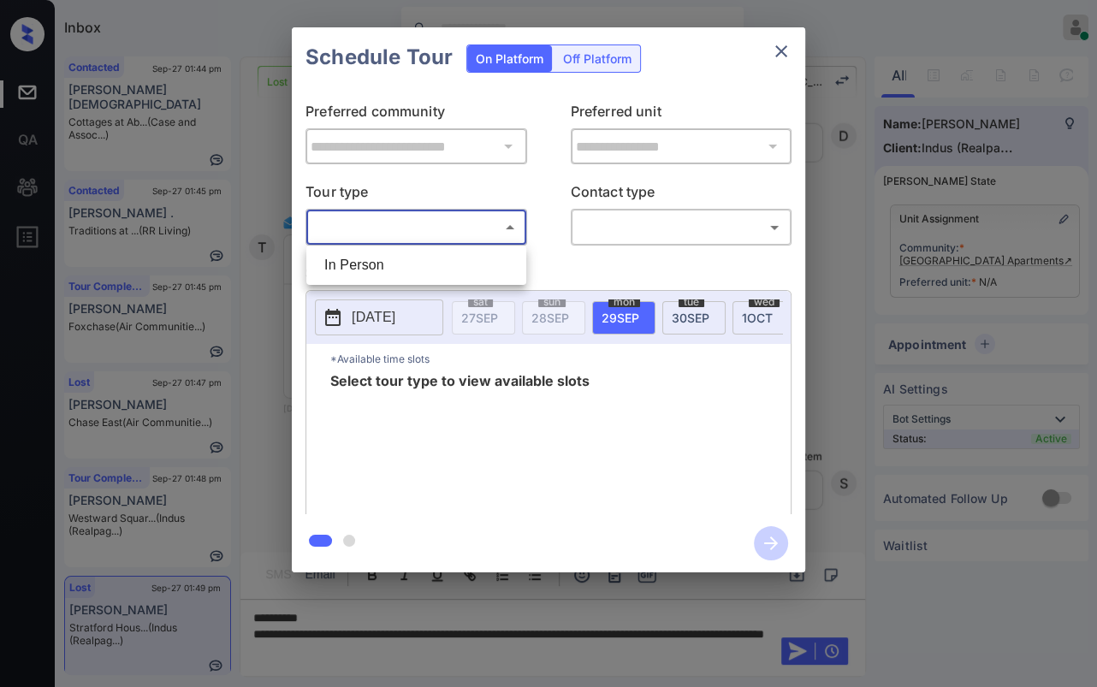
click at [368, 265] on li "In Person" at bounding box center [416, 265] width 211 height 31
type input "********"
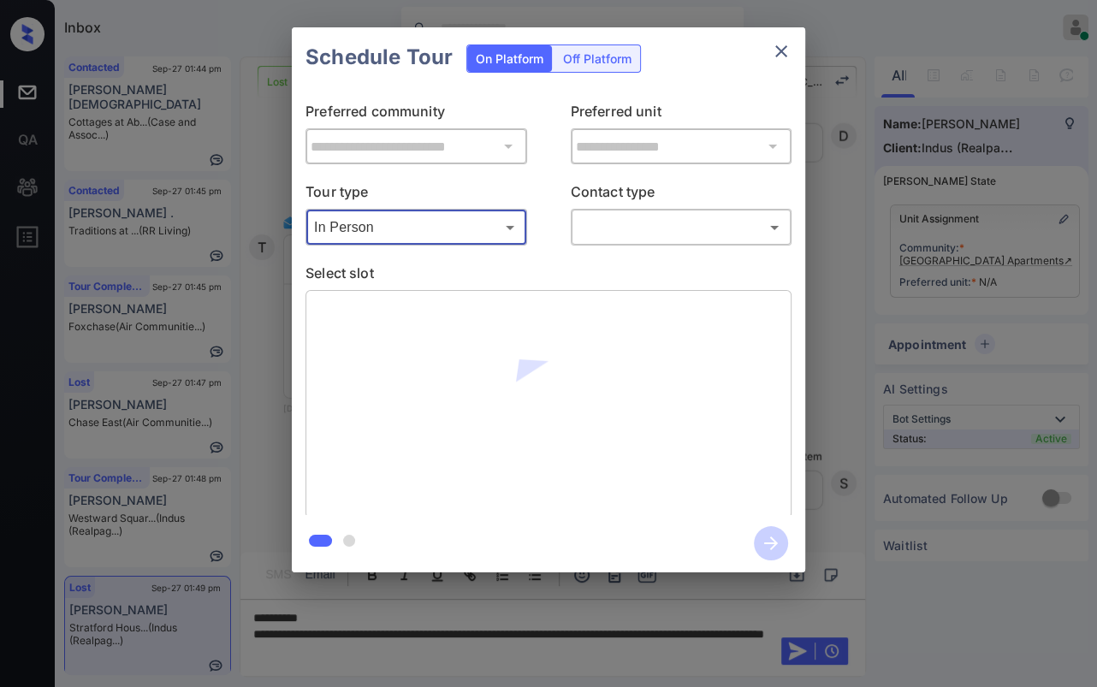
click at [682, 228] on body "Inbox [PERSON_NAME] [PERSON_NAME] Online Set yourself offline Set yourself on b…" at bounding box center [548, 343] width 1097 height 687
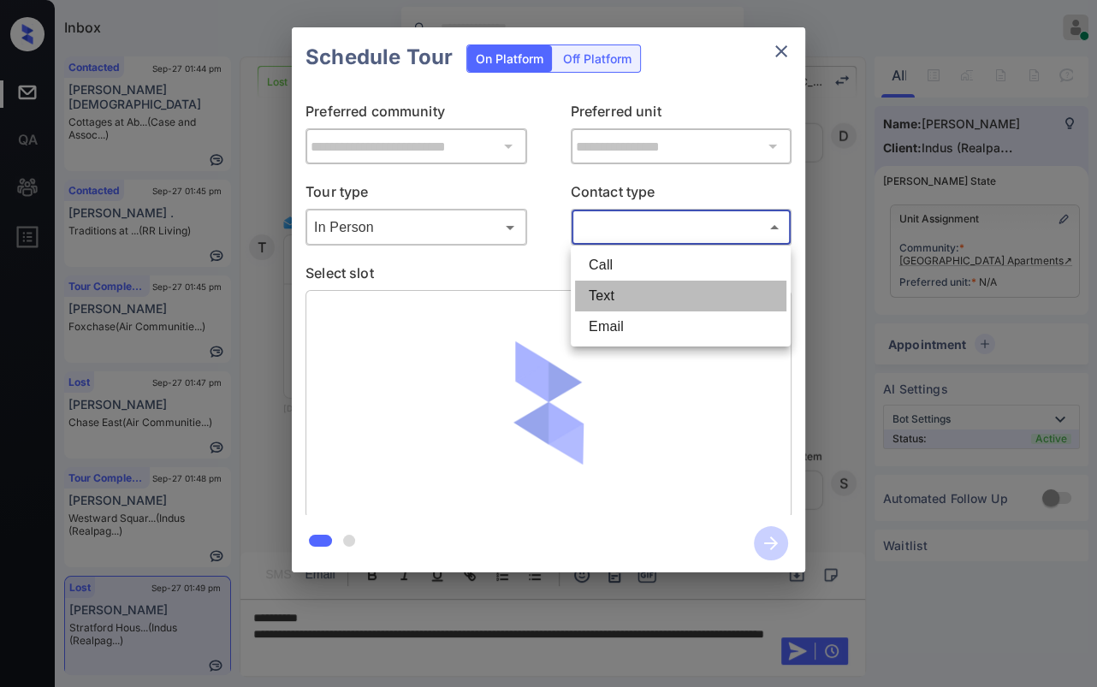
click at [609, 292] on li "Text" at bounding box center [680, 296] width 211 height 31
type input "****"
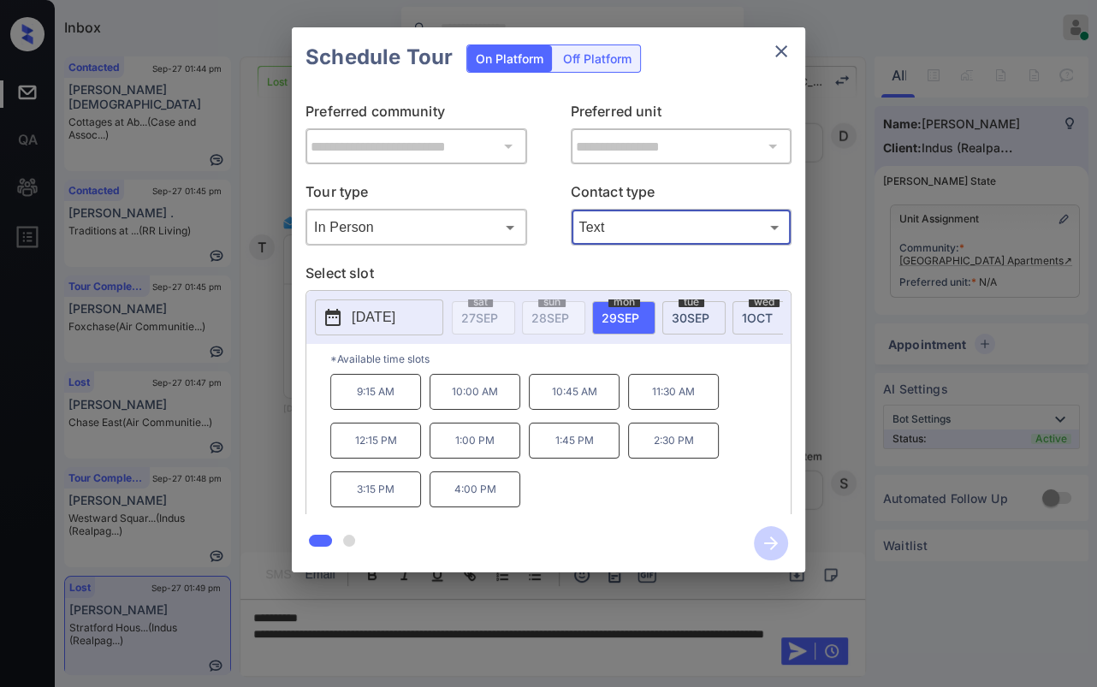
click at [773, 56] on icon "close" at bounding box center [781, 51] width 21 height 21
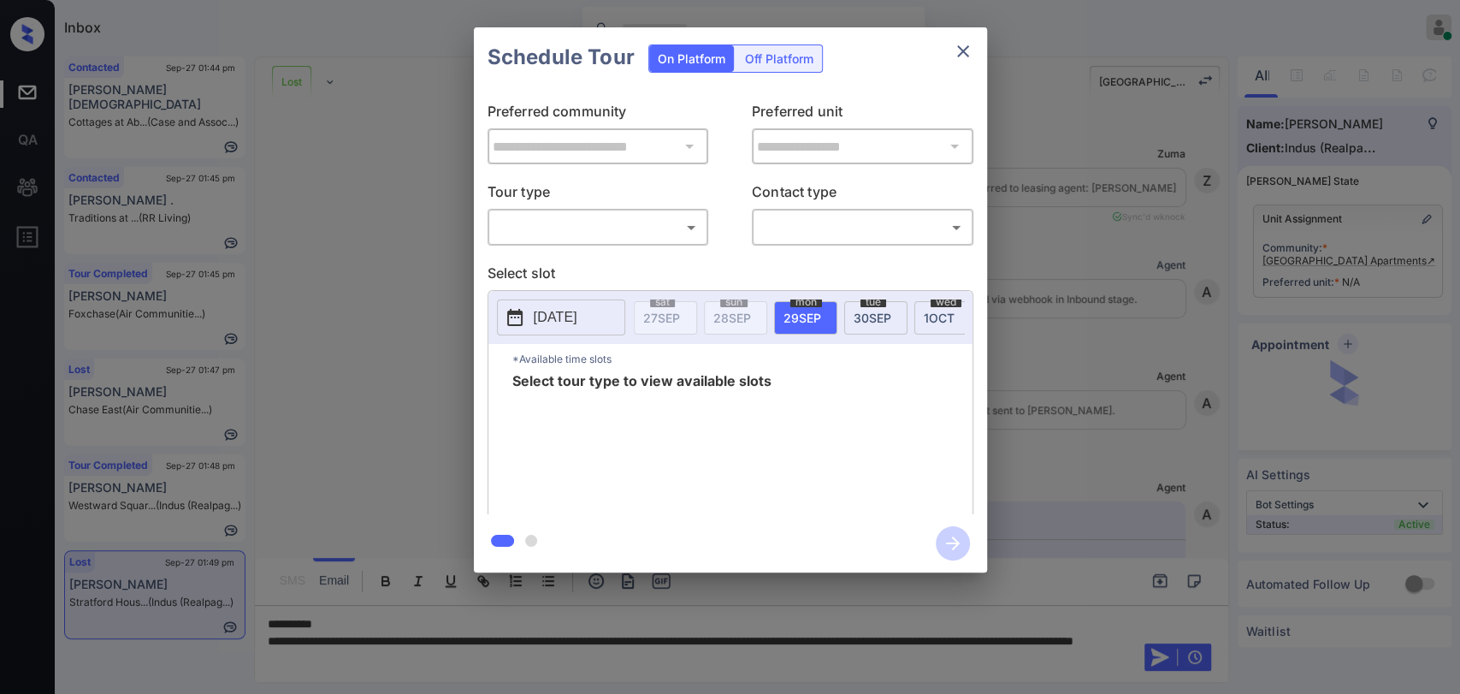
scroll to position [3231, 0]
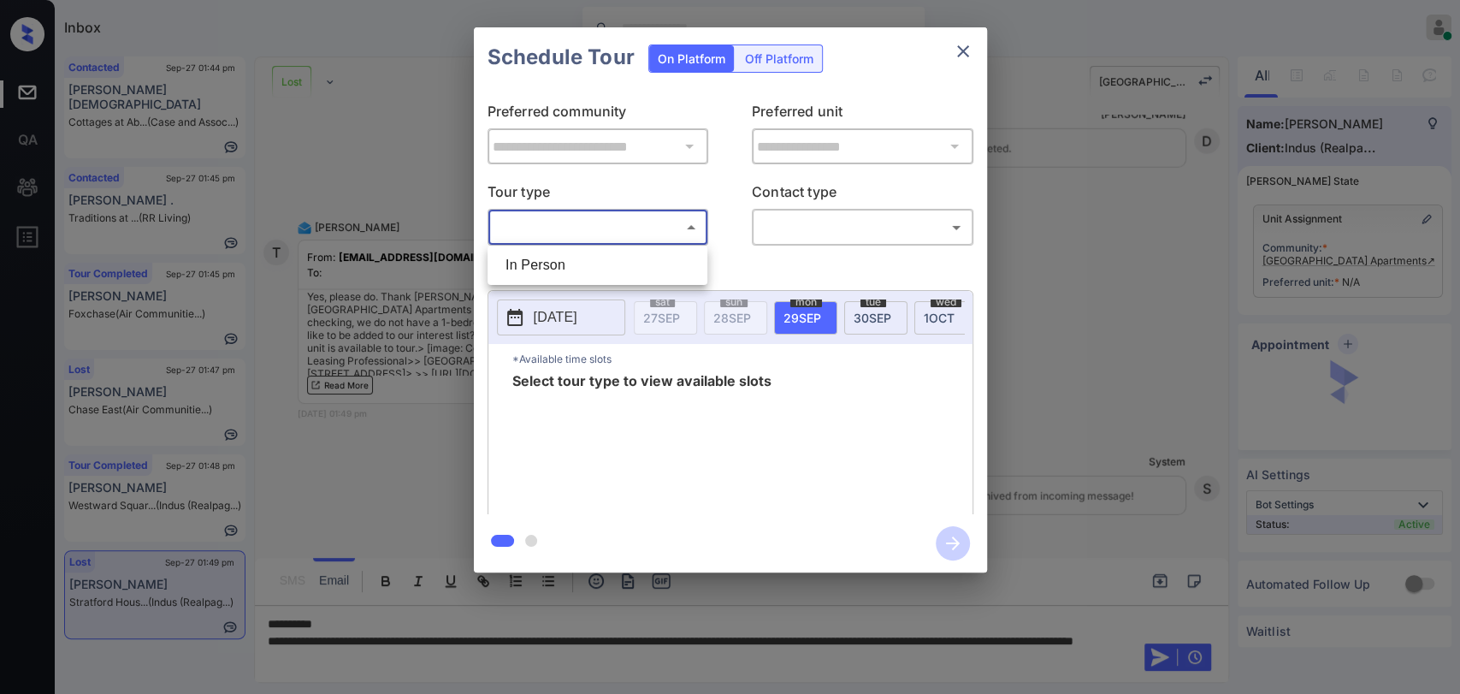
click at [560, 212] on body "Inbox Danielle Dela Cruz Online Set yourself offline Set yourself on break Prof…" at bounding box center [730, 347] width 1460 height 694
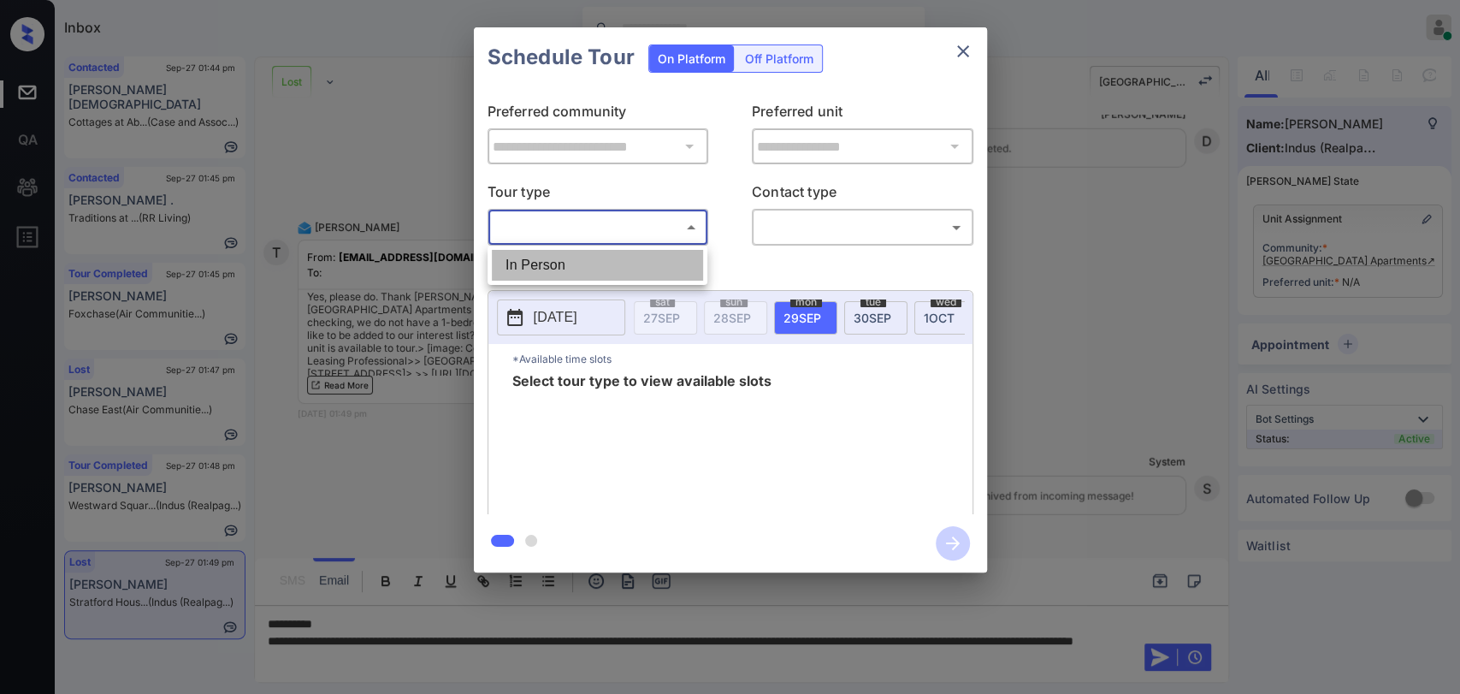
click at [534, 264] on li "In Person" at bounding box center [597, 265] width 211 height 31
type input "********"
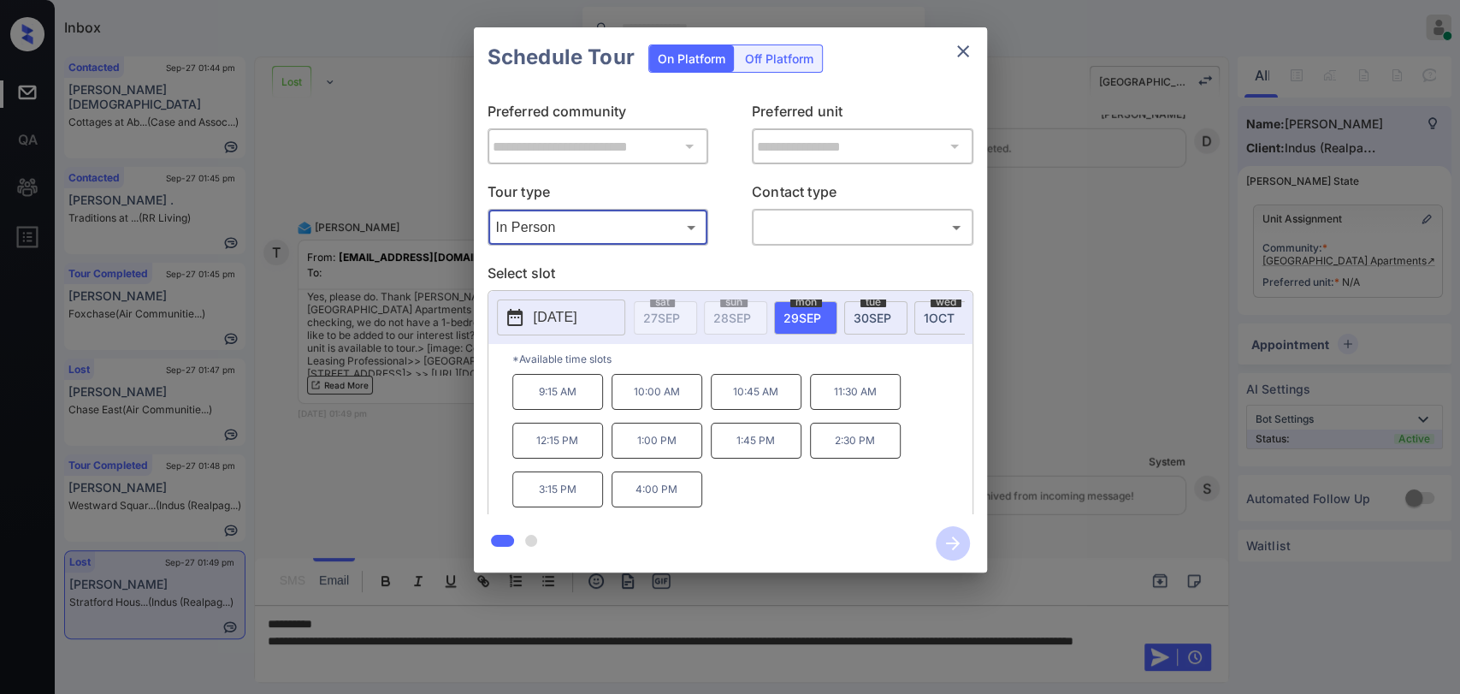
click at [968, 44] on icon "close" at bounding box center [963, 51] width 21 height 21
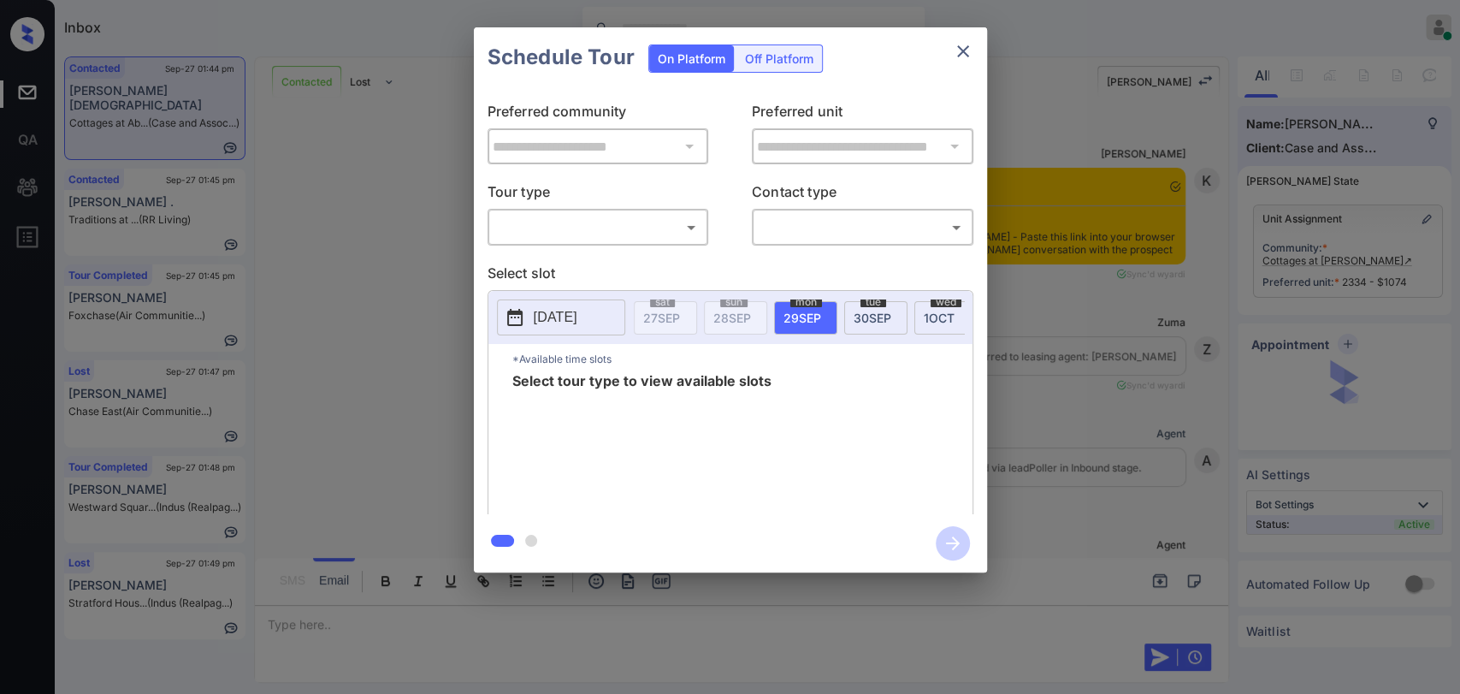
scroll to position [4993, 0]
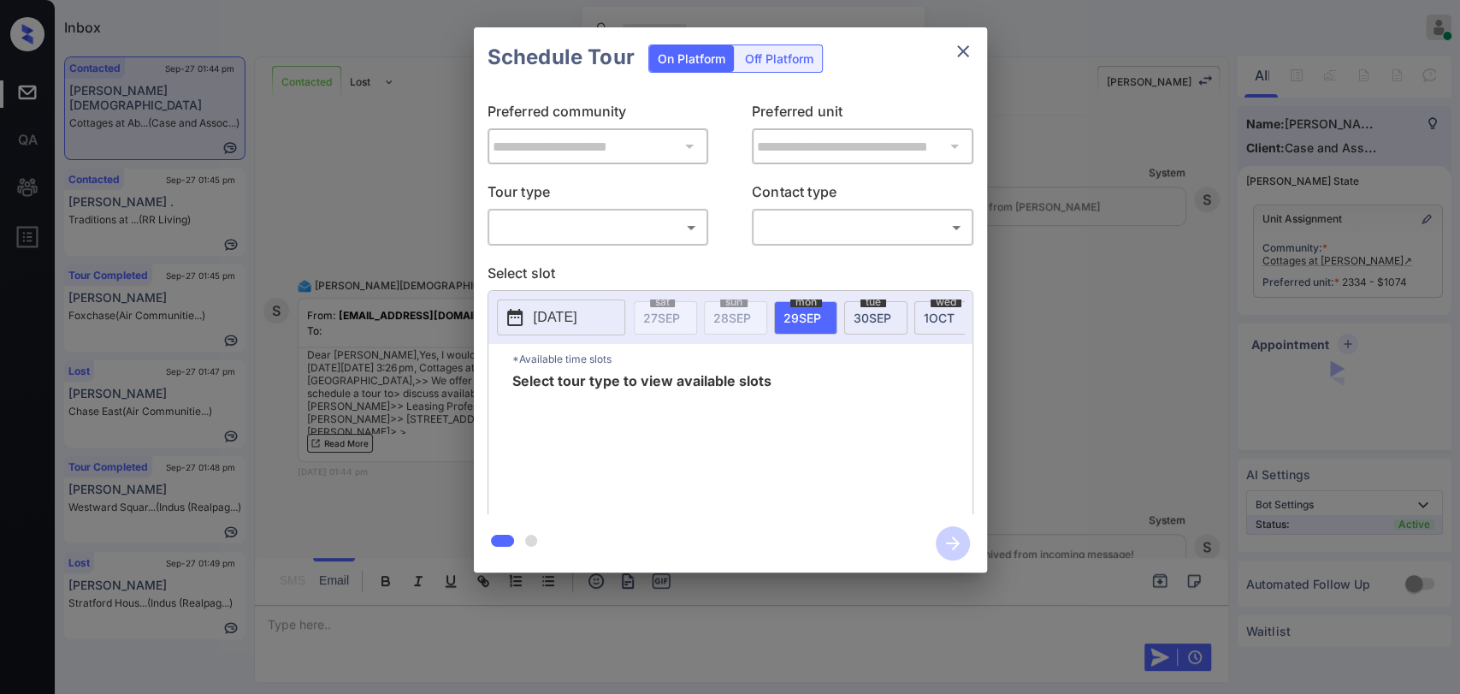
click at [633, 224] on body "Inbox [PERSON_NAME] [PERSON_NAME] Online Set yourself offline Set yourself on b…" at bounding box center [730, 347] width 1460 height 694
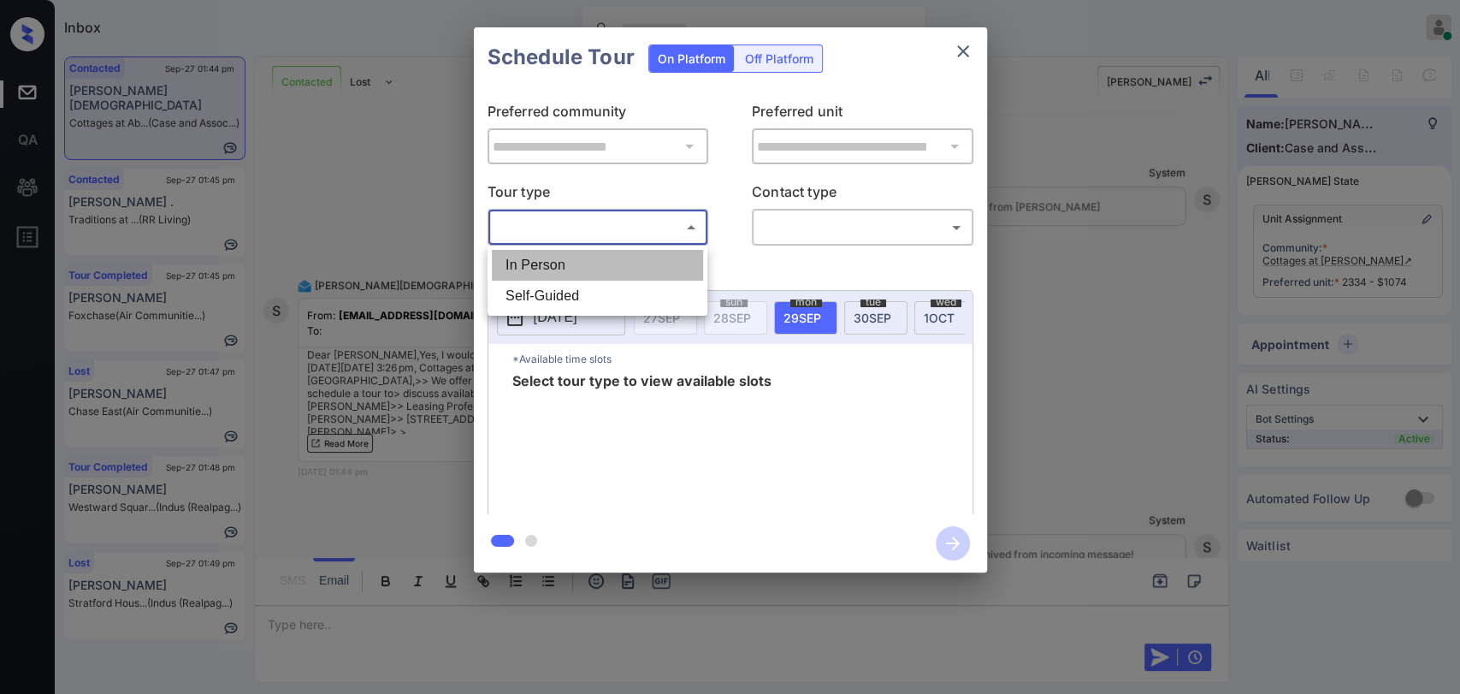
click at [552, 264] on li "In Person" at bounding box center [597, 265] width 211 height 31
type input "********"
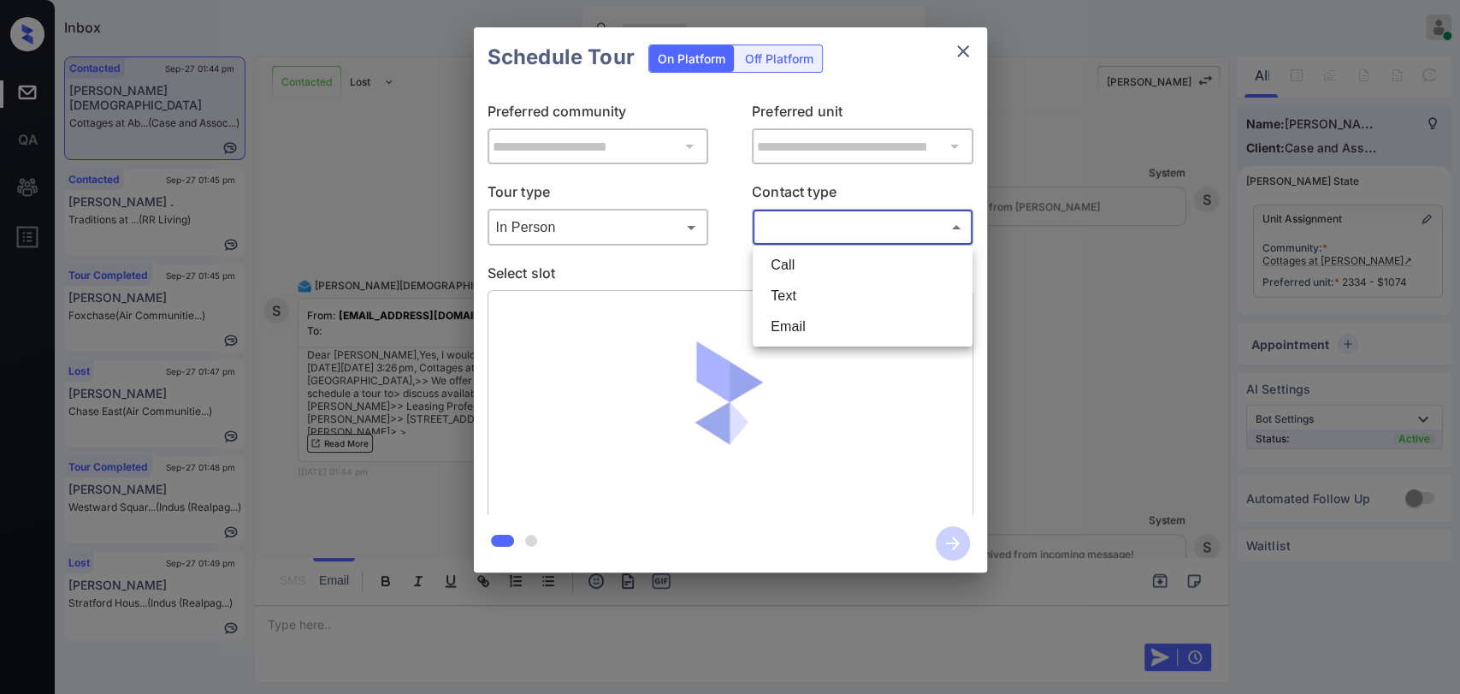
click at [809, 228] on body "Inbox Danielle Dela Cruz Online Set yourself offline Set yourself on break Prof…" at bounding box center [730, 347] width 1460 height 694
click at [811, 301] on li "Text" at bounding box center [862, 296] width 211 height 31
type input "****"
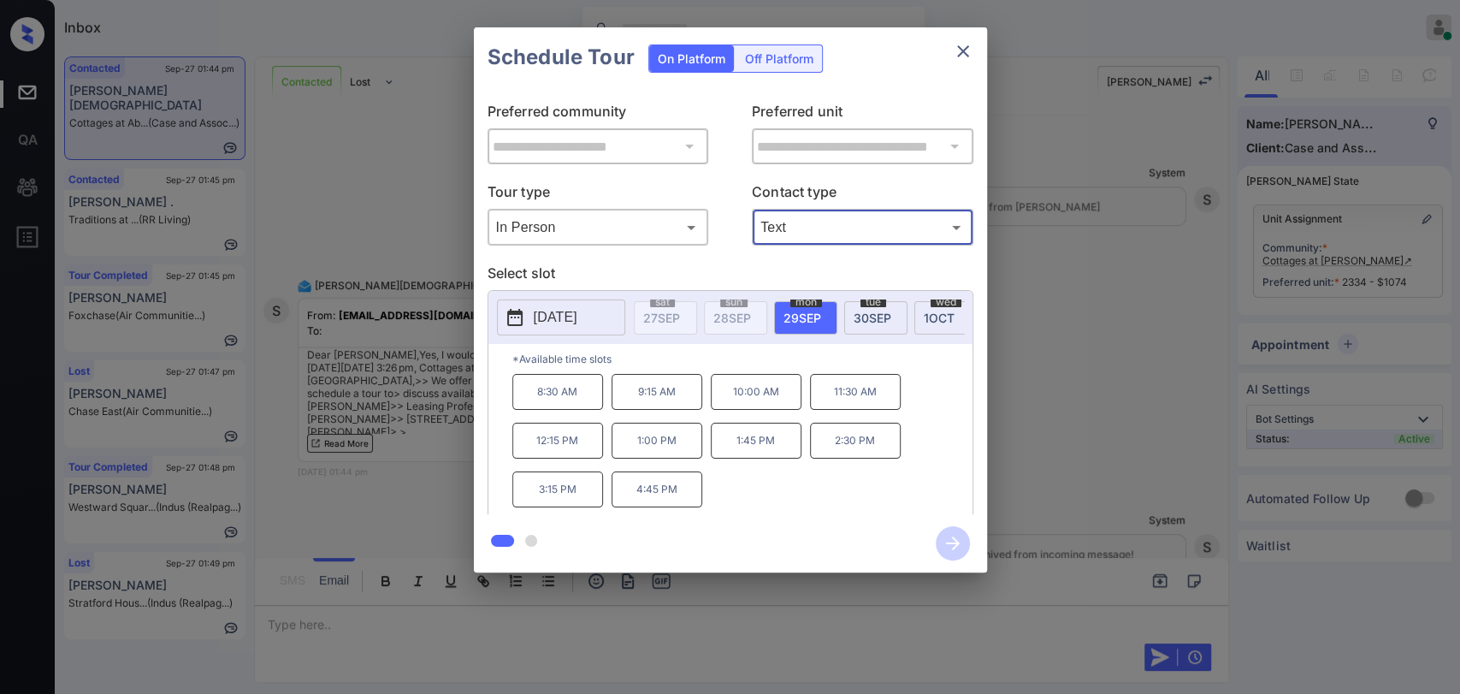
click at [958, 58] on icon "close" at bounding box center [963, 51] width 21 height 21
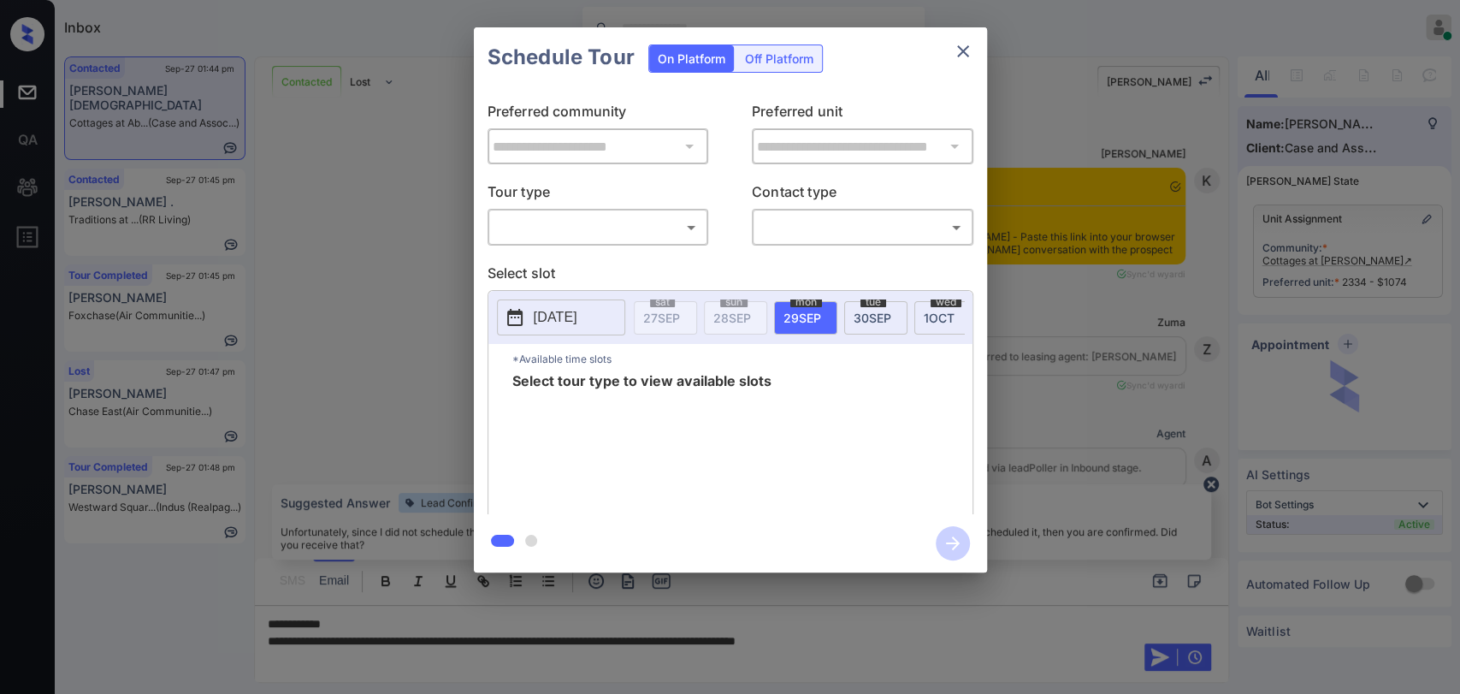
scroll to position [4993, 0]
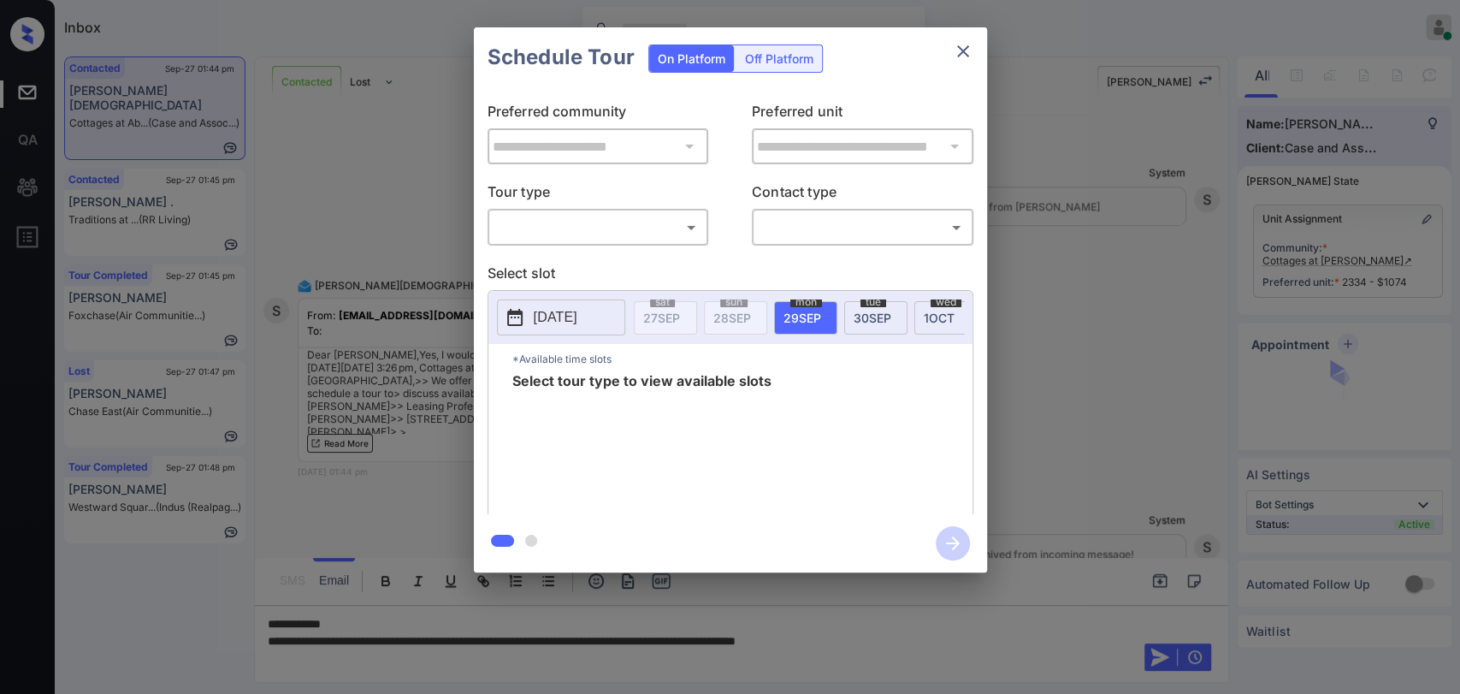
click at [605, 245] on div "​ ​" at bounding box center [599, 227] width 222 height 37
click at [586, 237] on body "Inbox Danielle Dela Cruz Online Set yourself offline Set yourself on break Prof…" at bounding box center [730, 347] width 1460 height 694
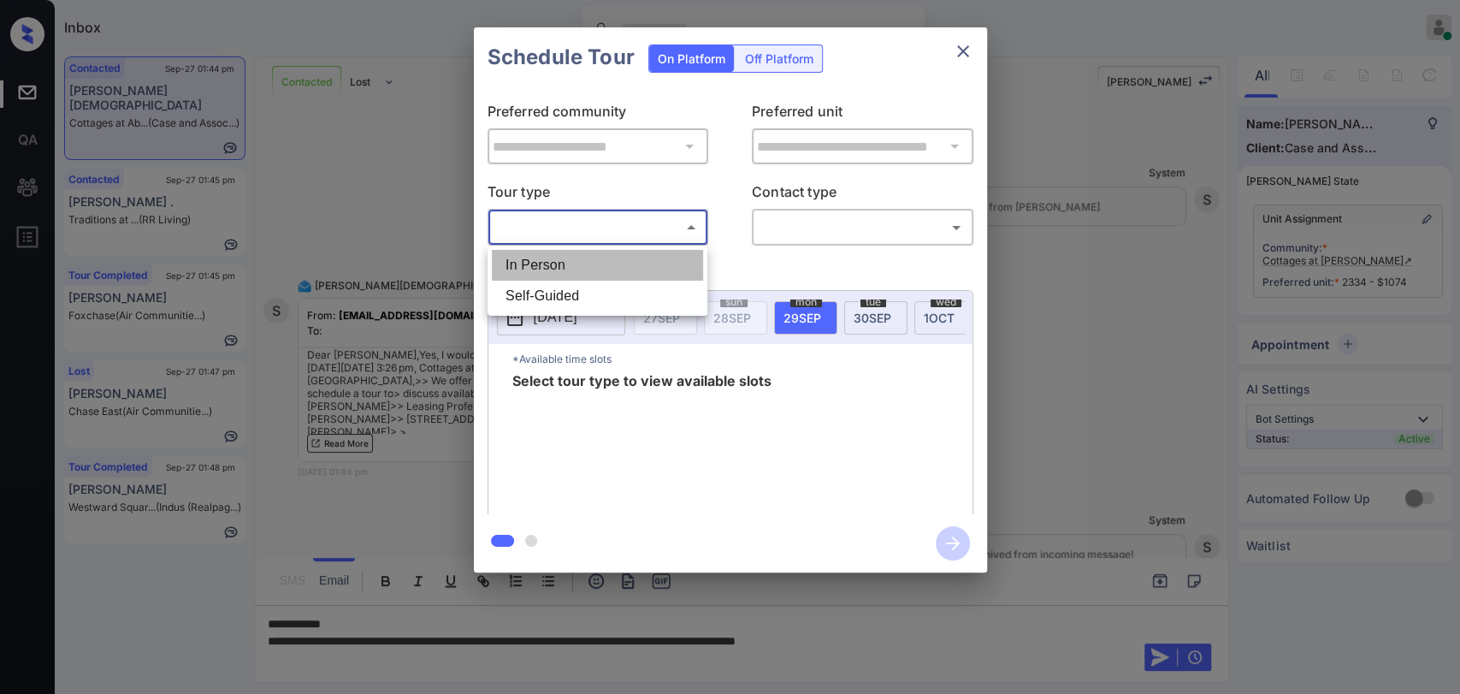
click at [554, 264] on li "In Person" at bounding box center [597, 265] width 211 height 31
type input "********"
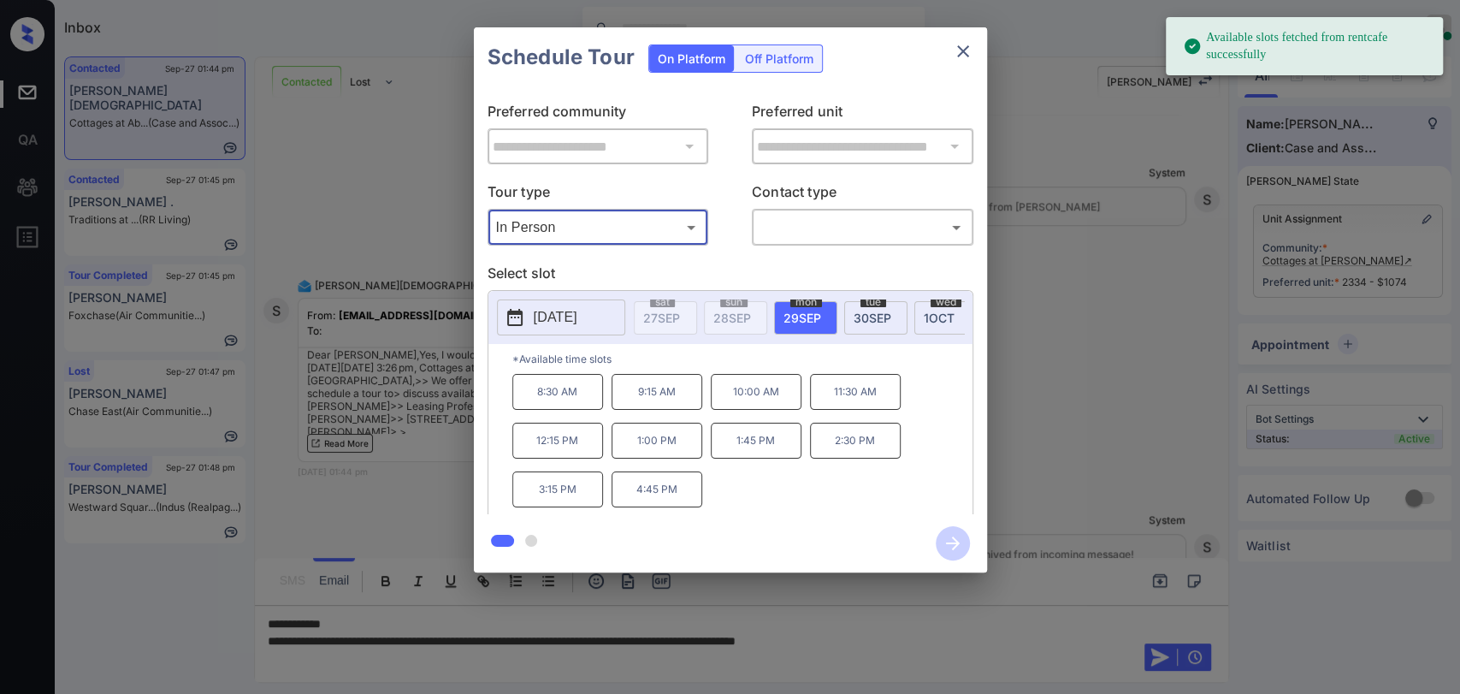
click at [963, 44] on icon "close" at bounding box center [963, 51] width 21 height 21
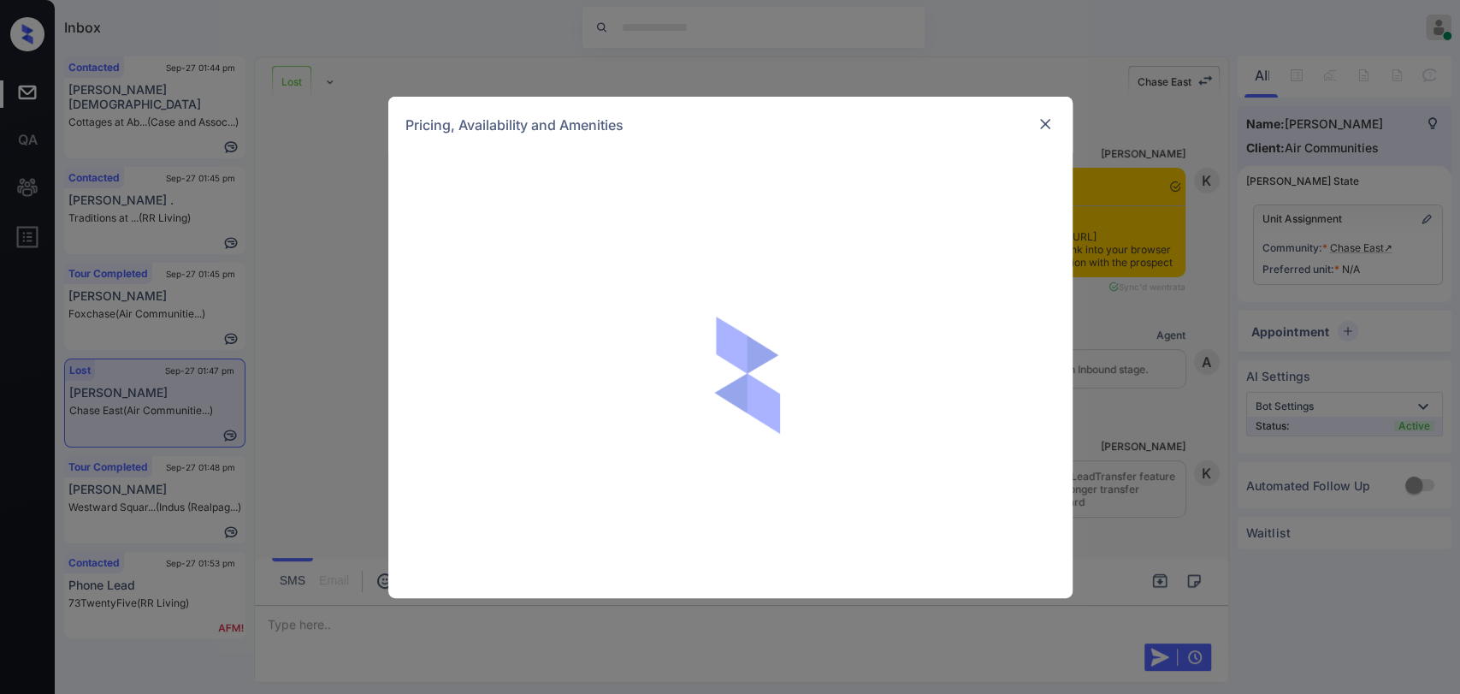
scroll to position [3102, 0]
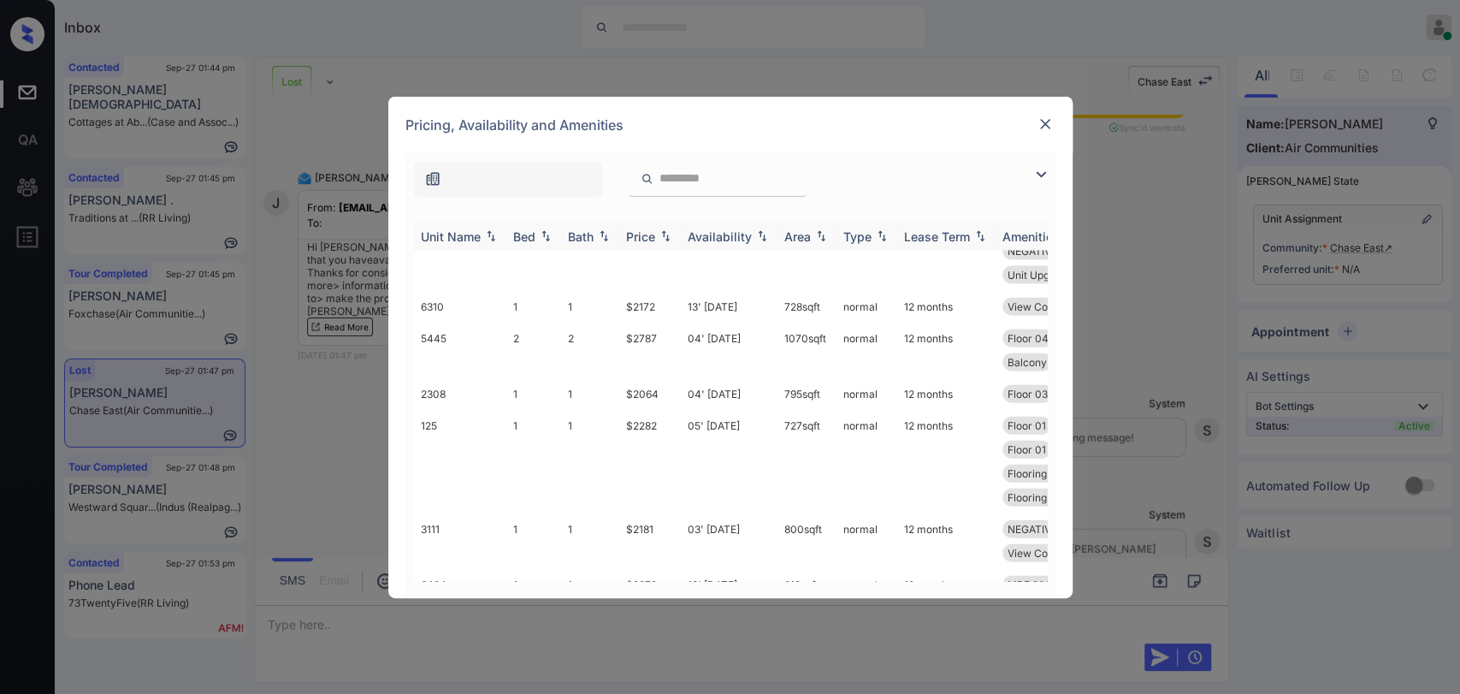
click at [526, 236] on div "Bed" at bounding box center [524, 236] width 22 height 15
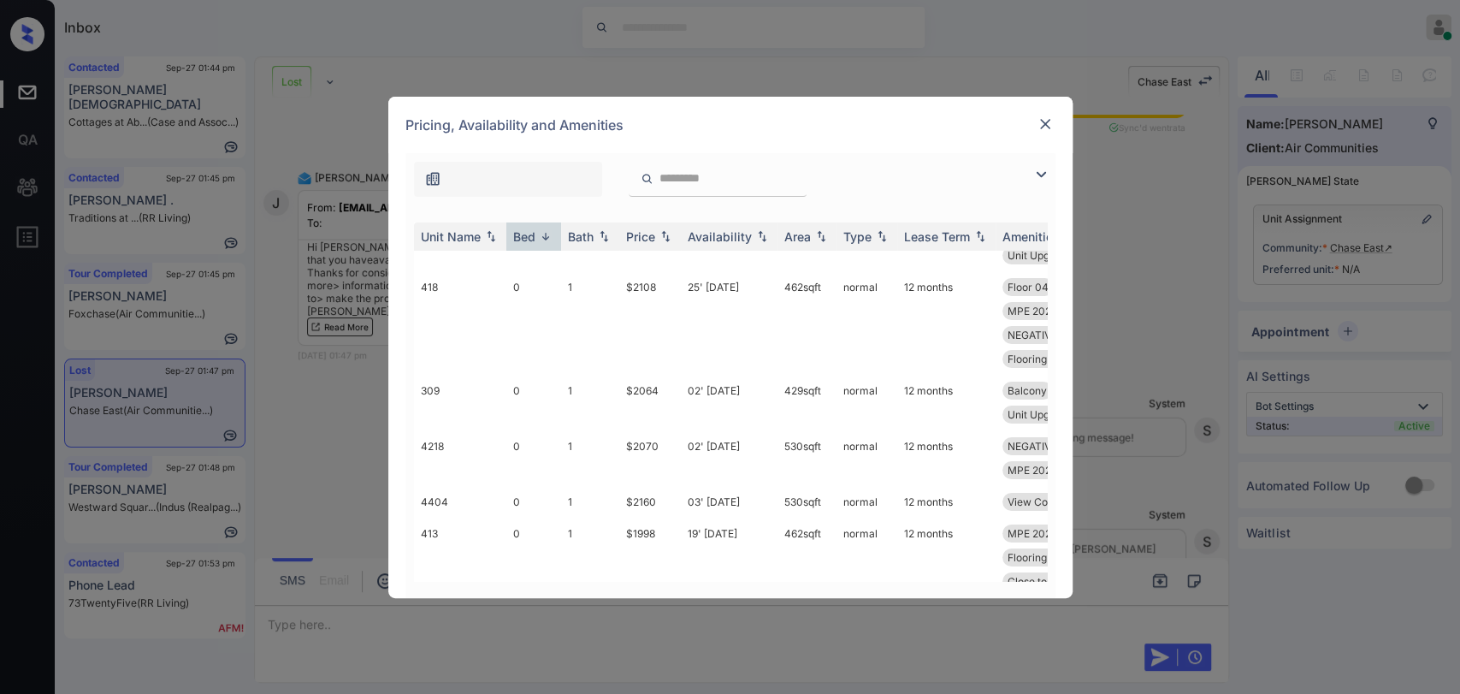
scroll to position [8662, 0]
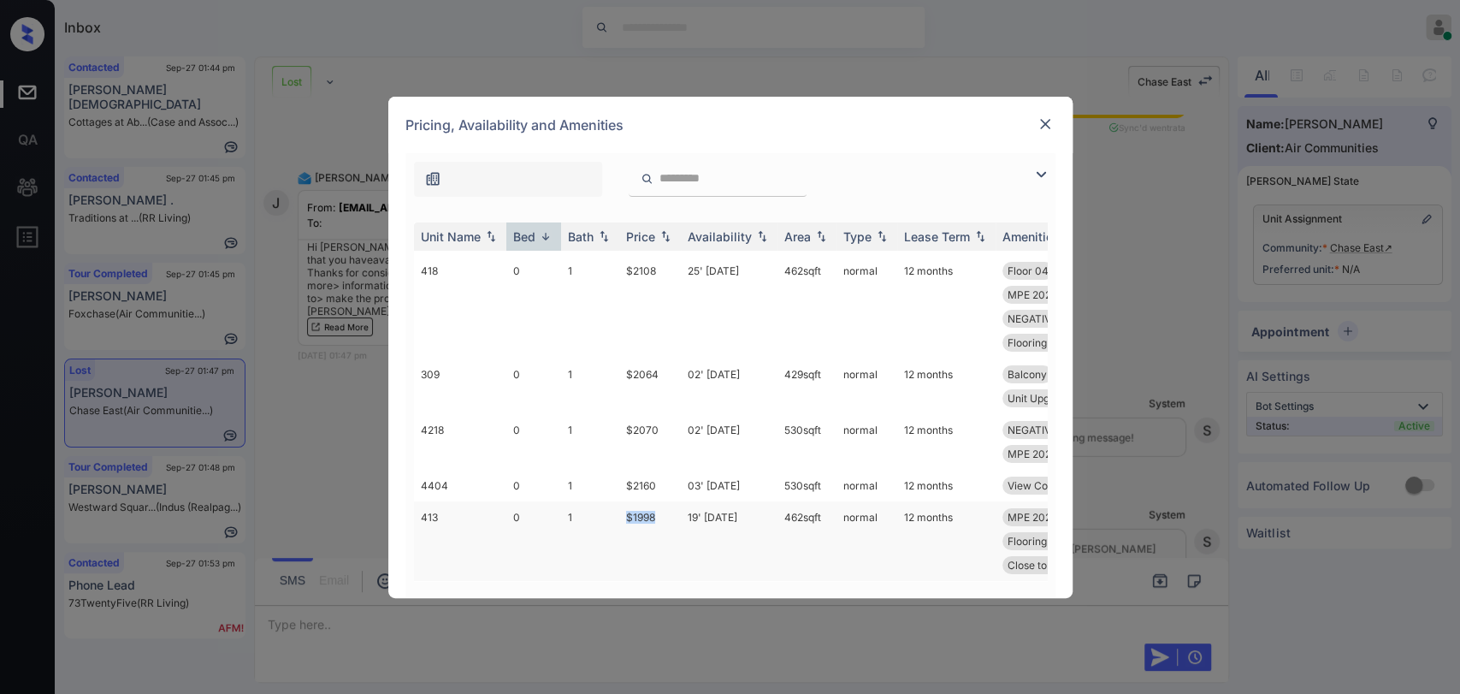
drag, startPoint x: 637, startPoint y: 502, endPoint x: 661, endPoint y: 506, distance: 24.2
click at [661, 506] on td "$1998" at bounding box center [650, 541] width 62 height 80
copy td "$1998"
click at [1038, 121] on img at bounding box center [1045, 124] width 17 height 17
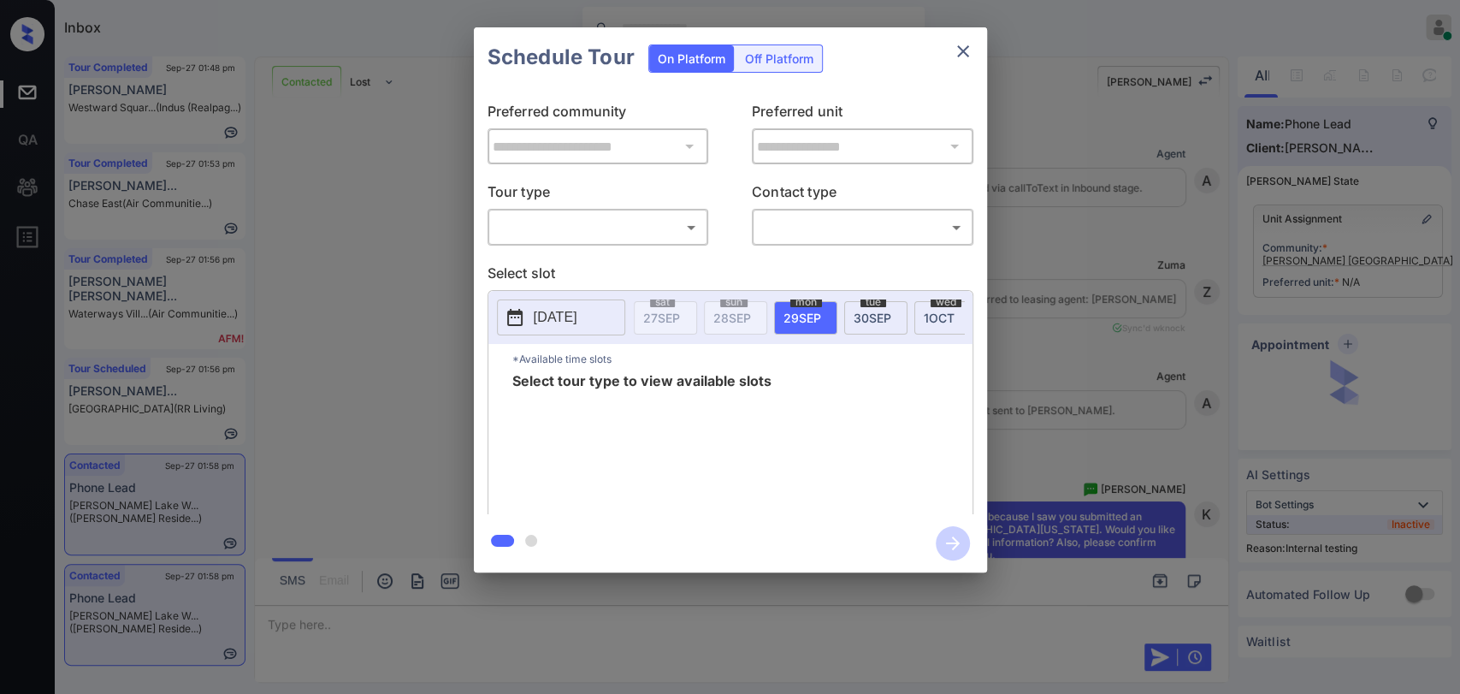
scroll to position [2445, 0]
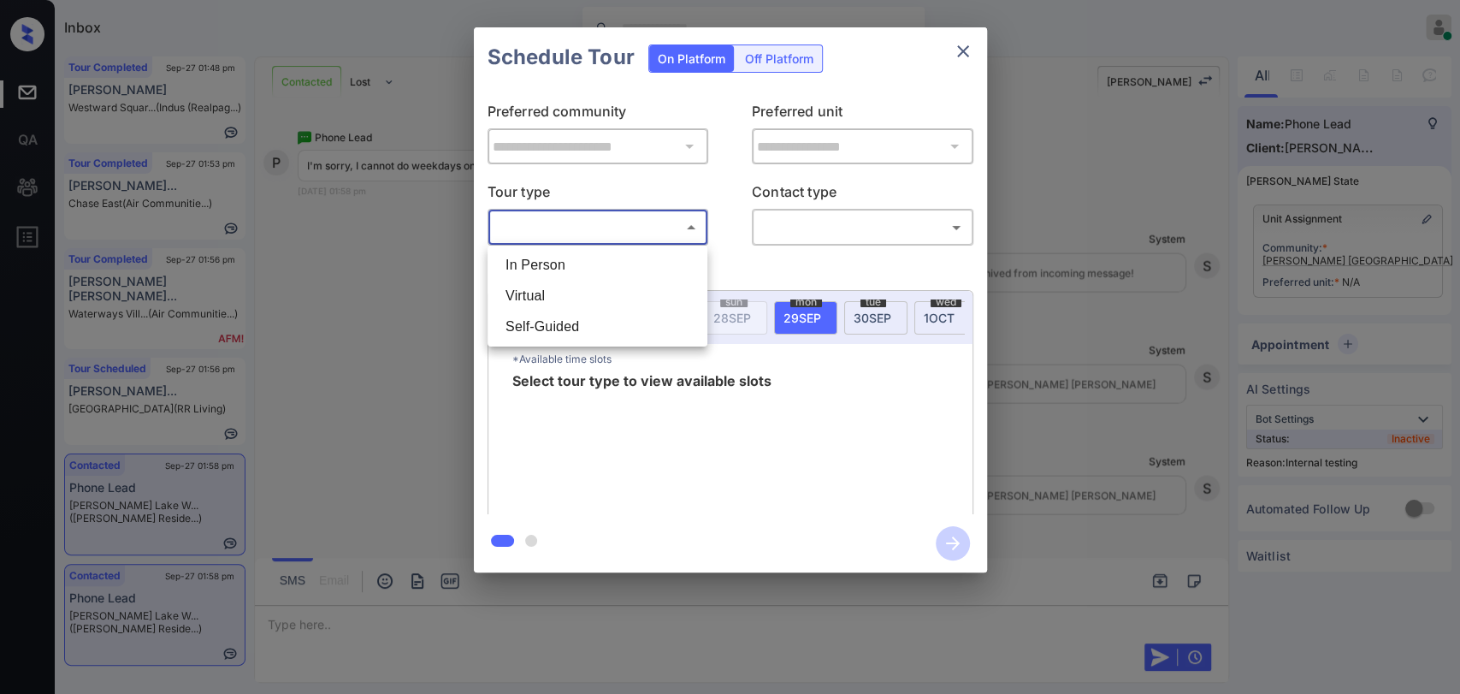
click at [609, 228] on body "Inbox [PERSON_NAME] [PERSON_NAME] Online Set yourself offline Set yourself on b…" at bounding box center [730, 347] width 1460 height 694
click at [543, 260] on li "In Person" at bounding box center [597, 265] width 211 height 31
type input "********"
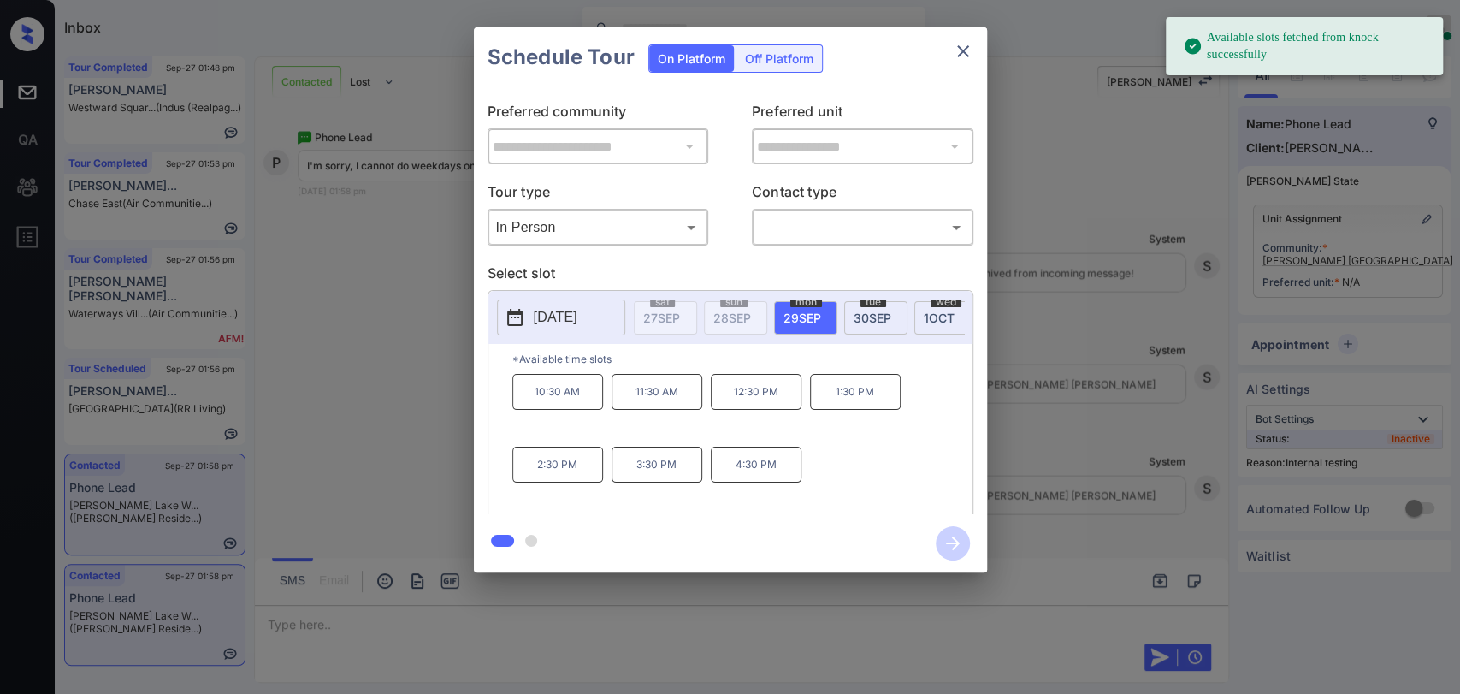
click at [557, 326] on p "[DATE]" at bounding box center [556, 317] width 44 height 21
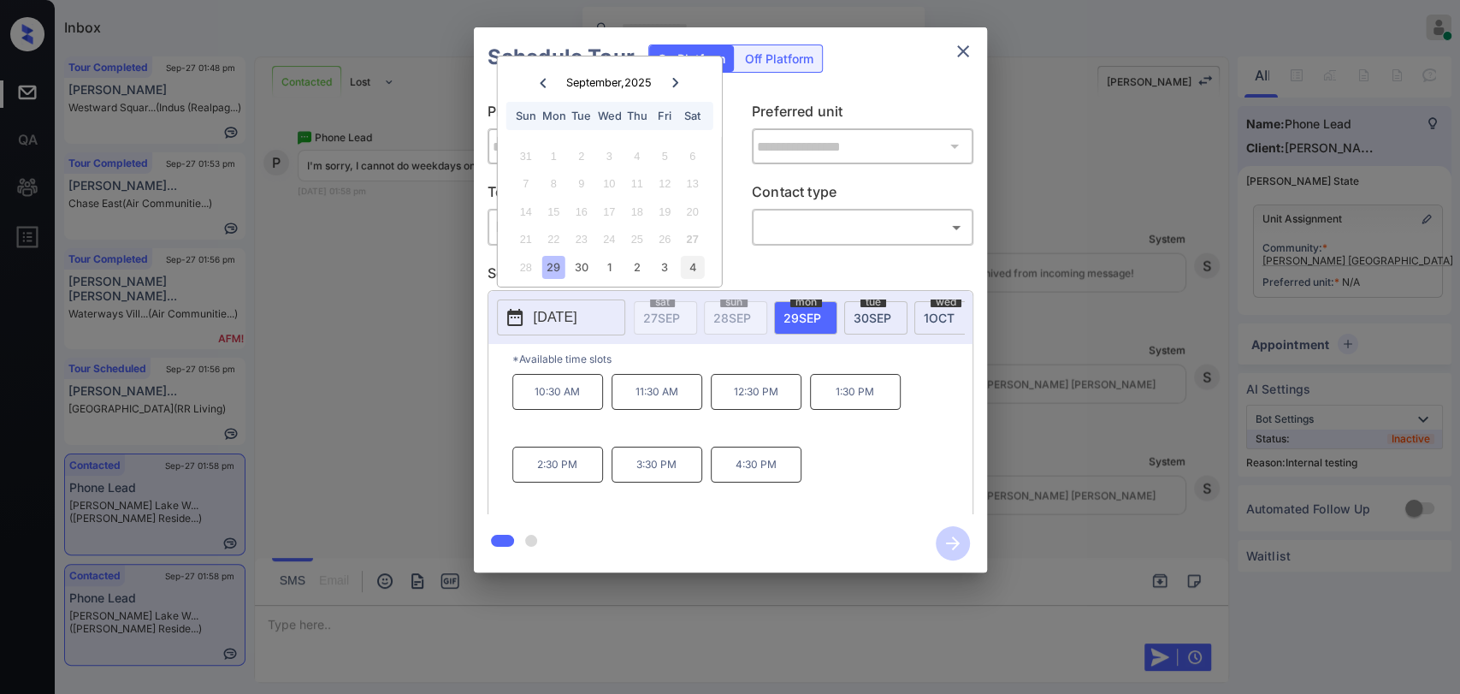
click at [690, 270] on div "4" at bounding box center [692, 267] width 23 height 23
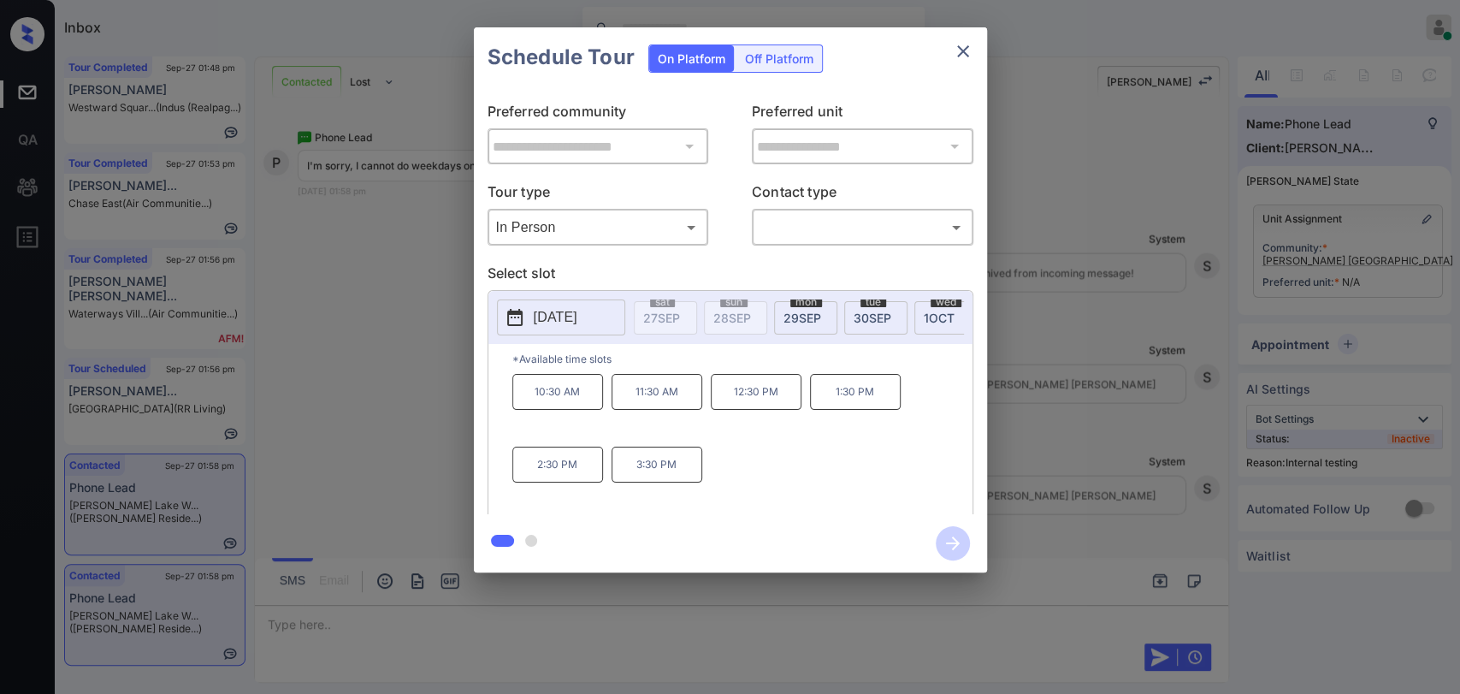
click at [346, 597] on div "**********" at bounding box center [730, 300] width 1460 height 600
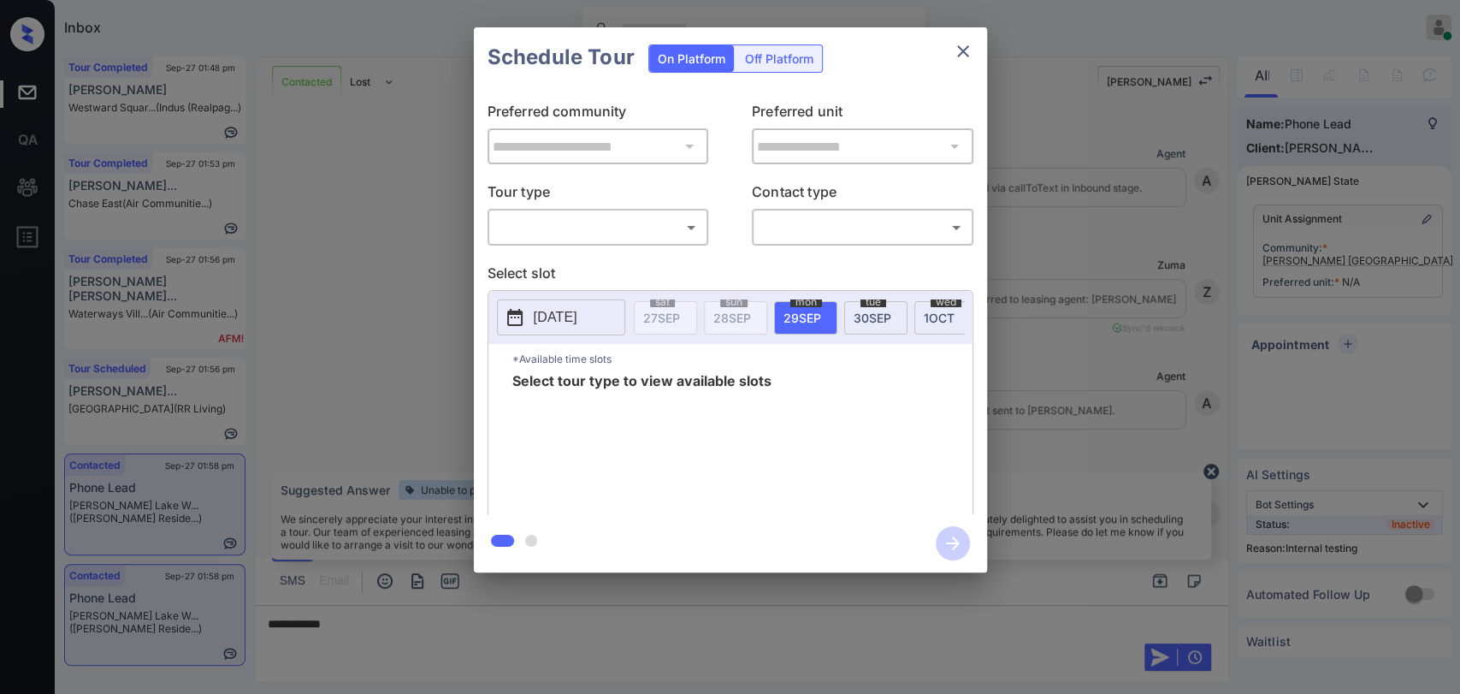
click at [604, 238] on body "Inbox [PERSON_NAME] [PERSON_NAME] Online Set yourself offline Set yourself on b…" at bounding box center [730, 347] width 1460 height 694
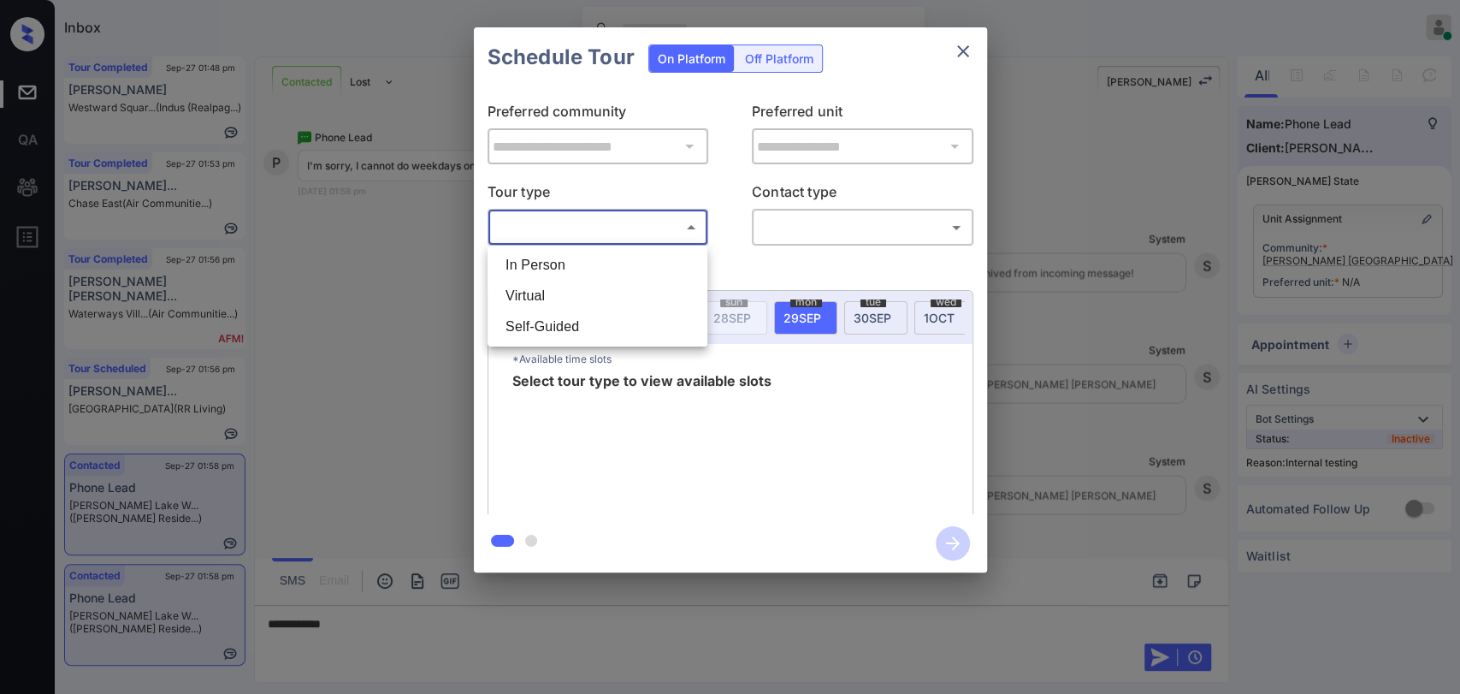
click at [557, 265] on li "In Person" at bounding box center [597, 265] width 211 height 31
type input "********"
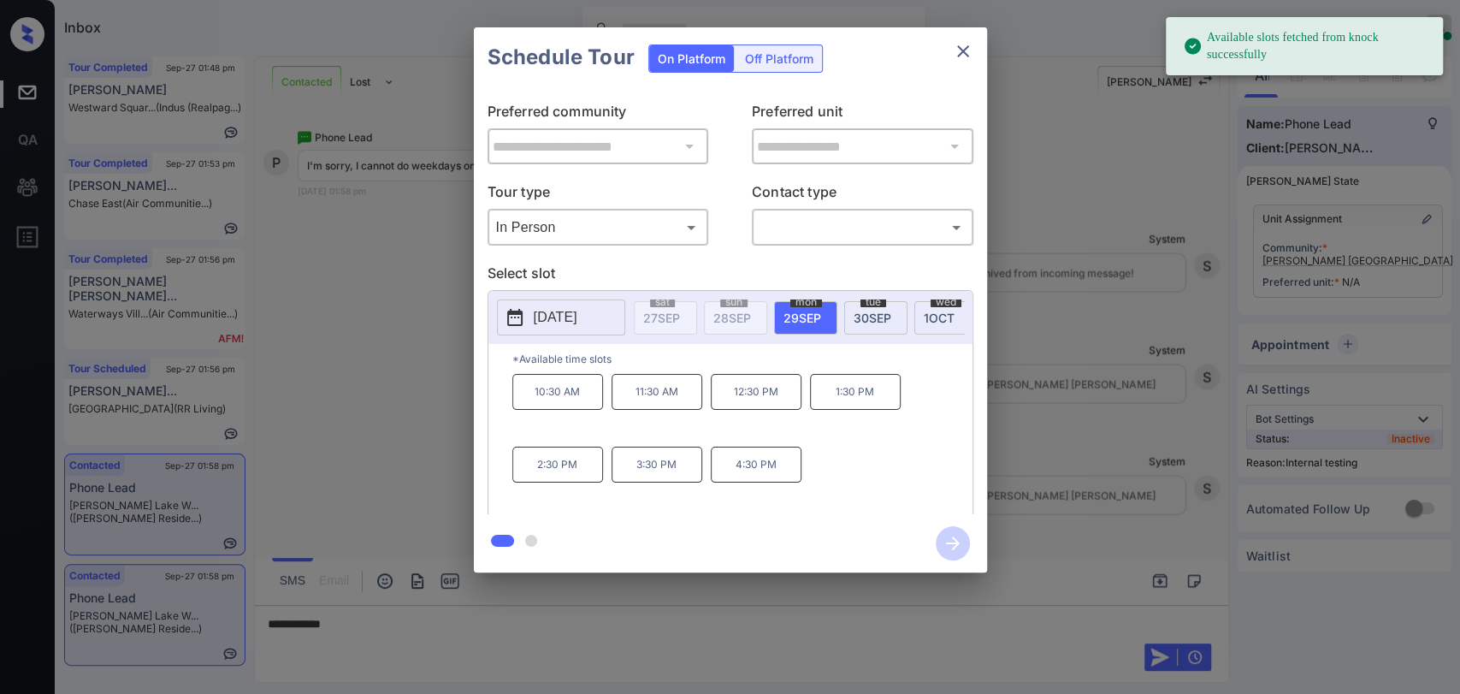
click at [540, 314] on p "[DATE]" at bounding box center [556, 317] width 44 height 21
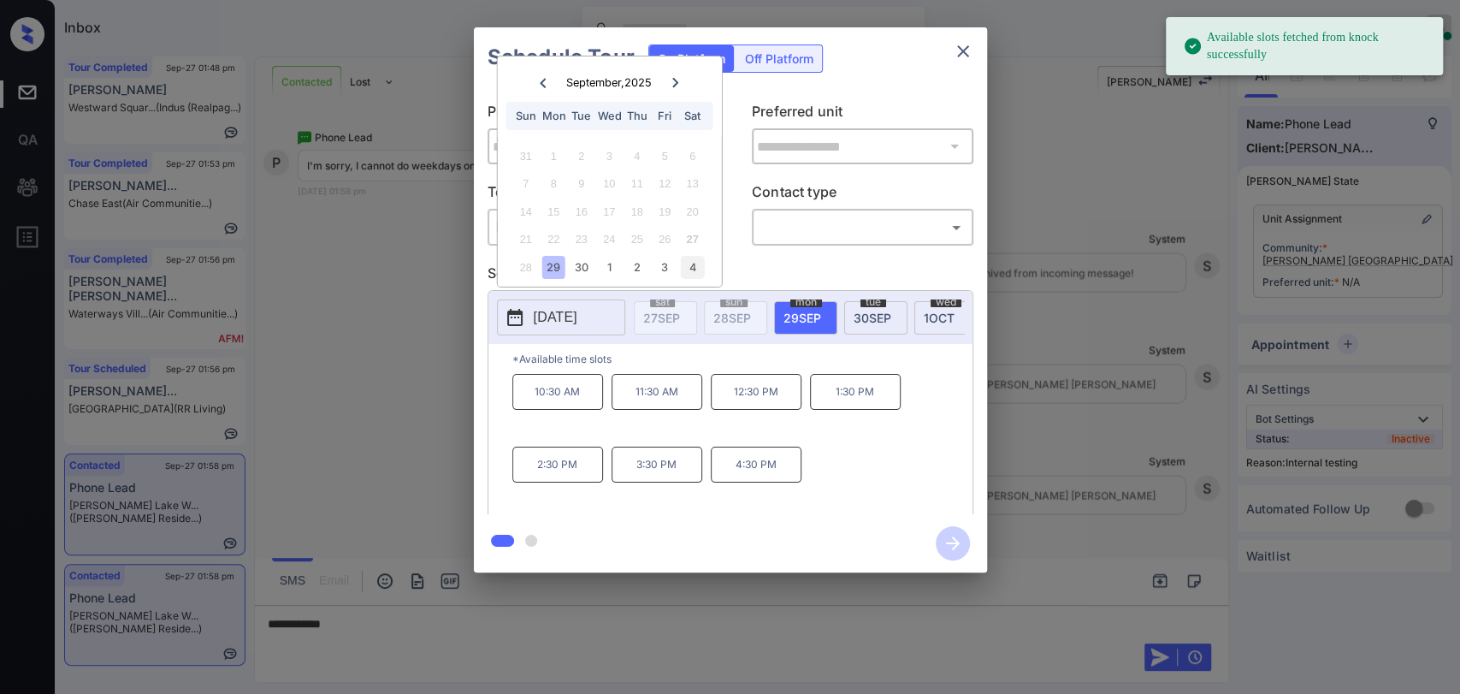
click at [688, 269] on div "4" at bounding box center [692, 267] width 23 height 23
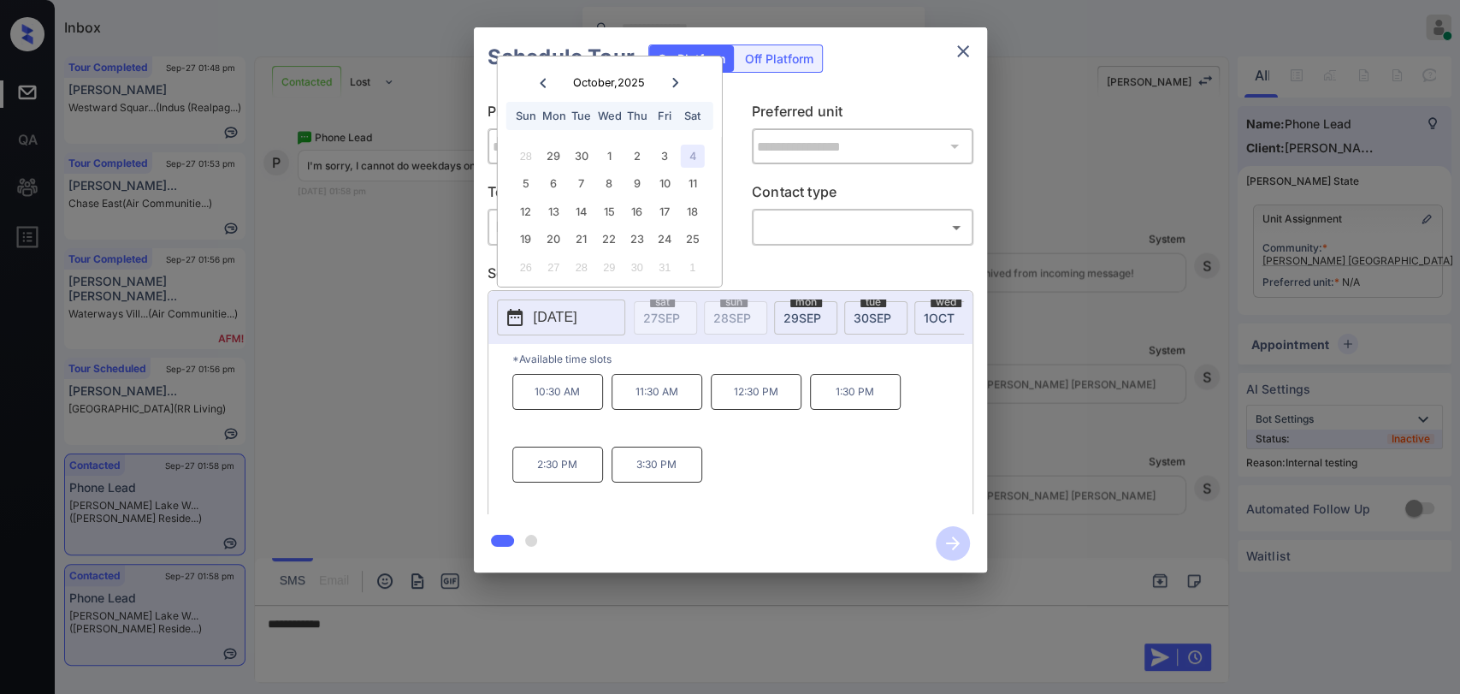
click at [962, 52] on icon "close" at bounding box center [963, 51] width 12 height 12
